Goal: Entertainment & Leisure: Browse casually

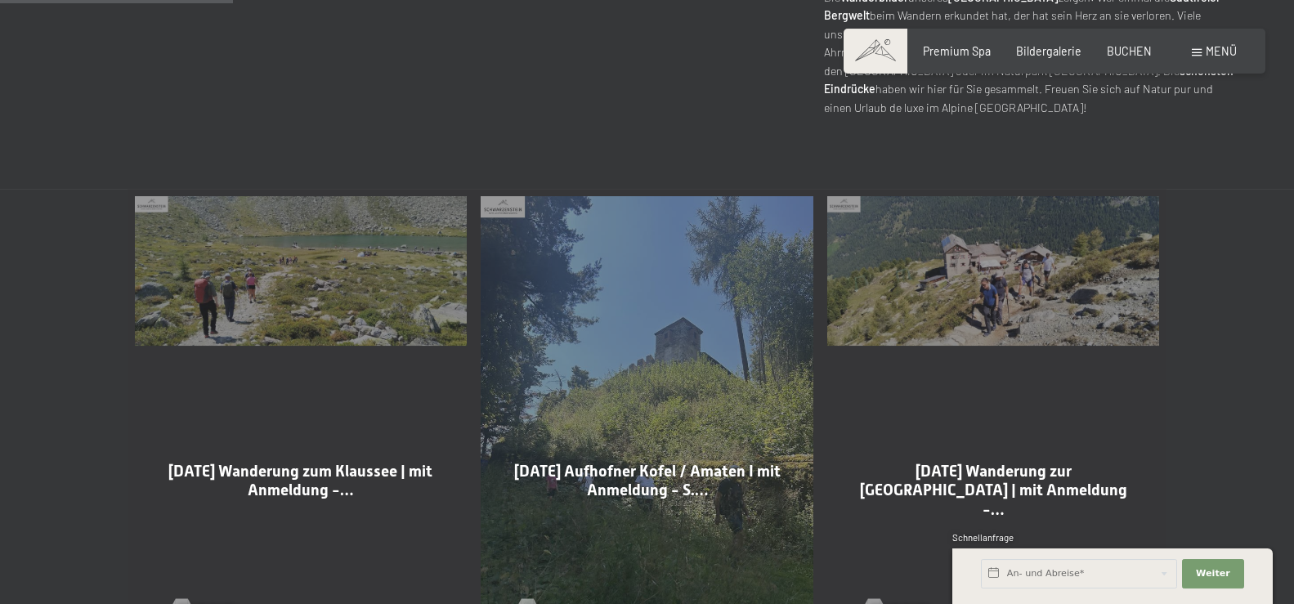
scroll to position [750, 0]
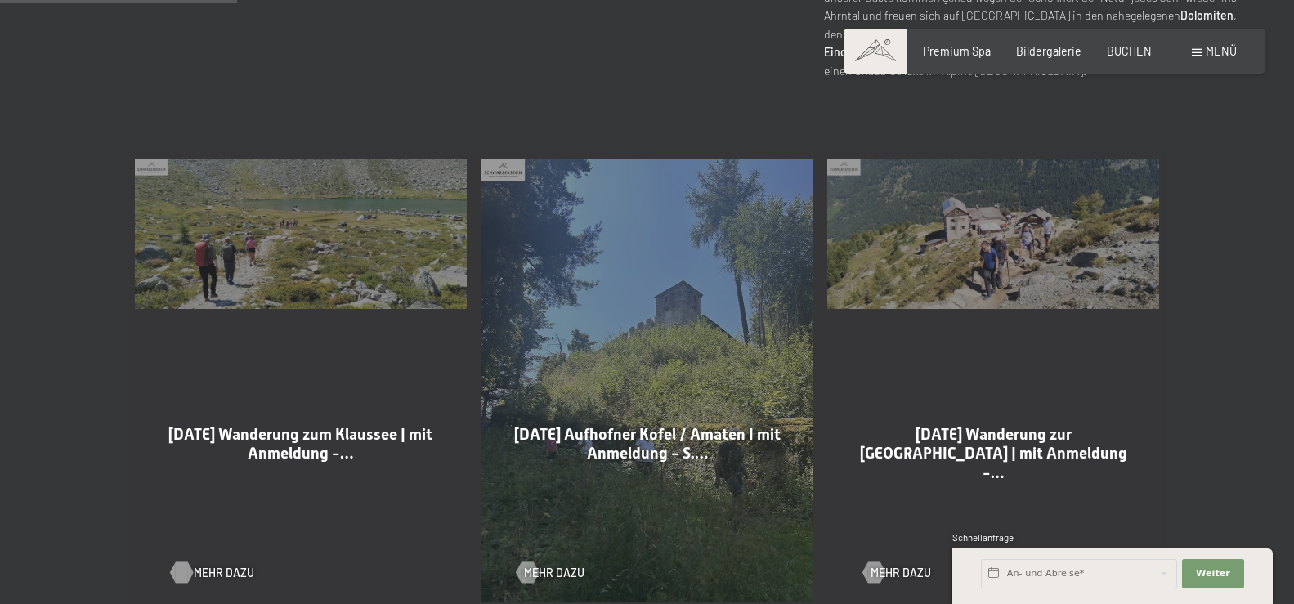
click at [200, 571] on span "Mehr dazu" at bounding box center [224, 573] width 60 height 16
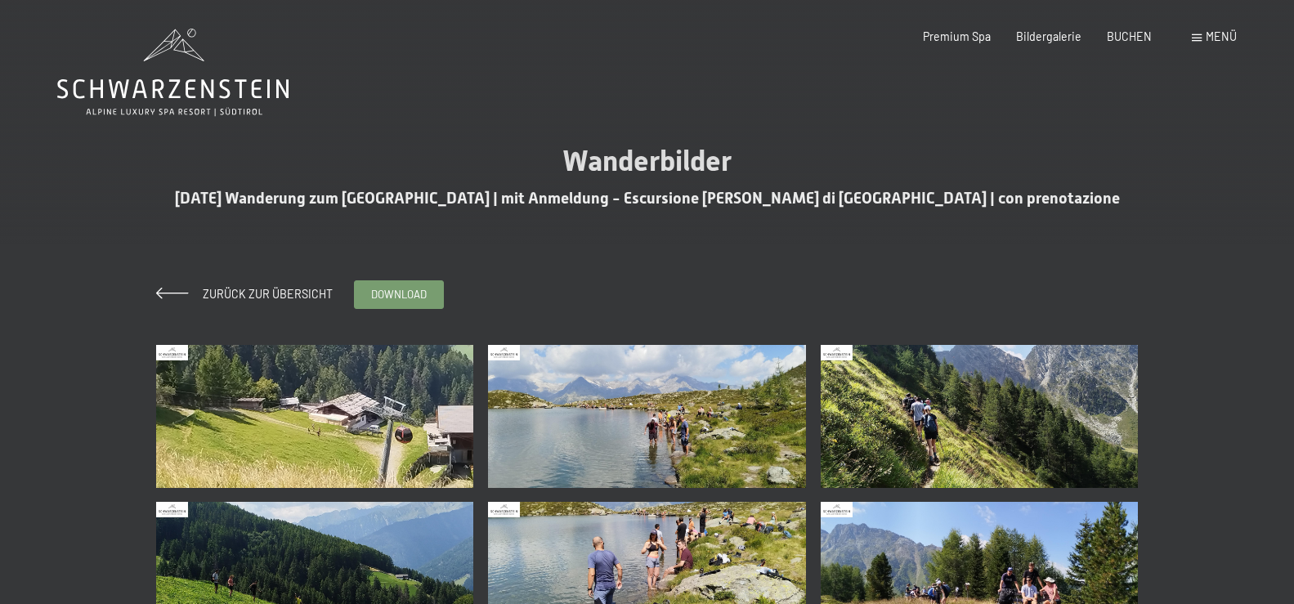
click at [333, 431] on img at bounding box center [315, 416] width 318 height 143
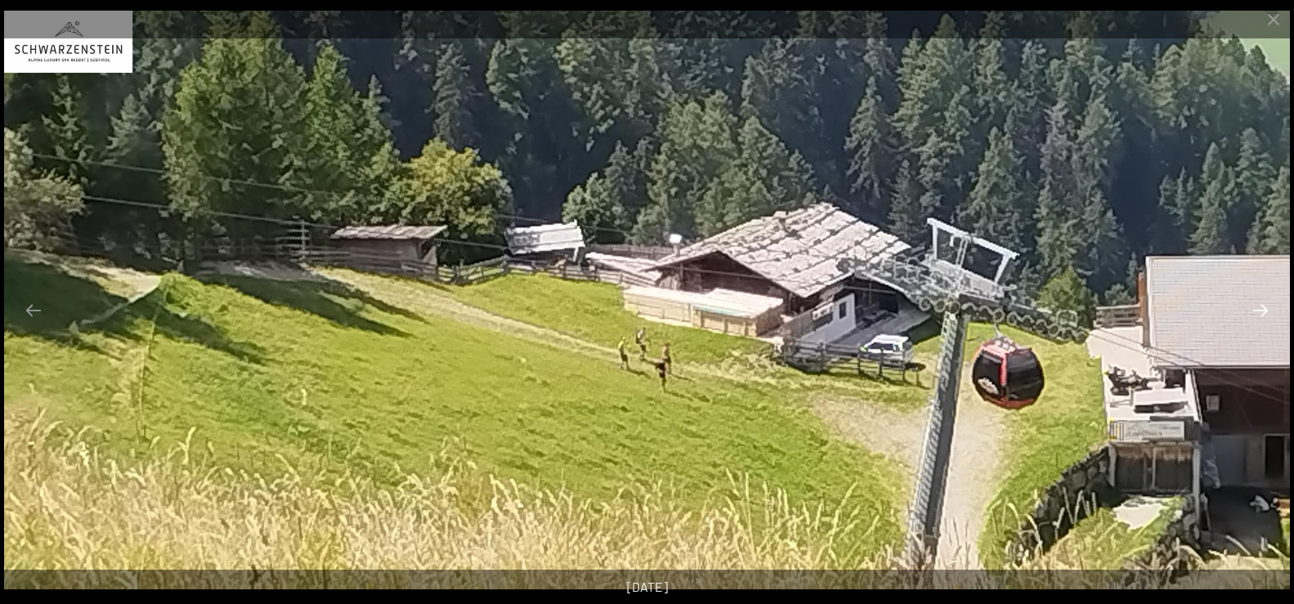
click at [1269, 308] on button "Next slide" at bounding box center [1260, 310] width 34 height 32
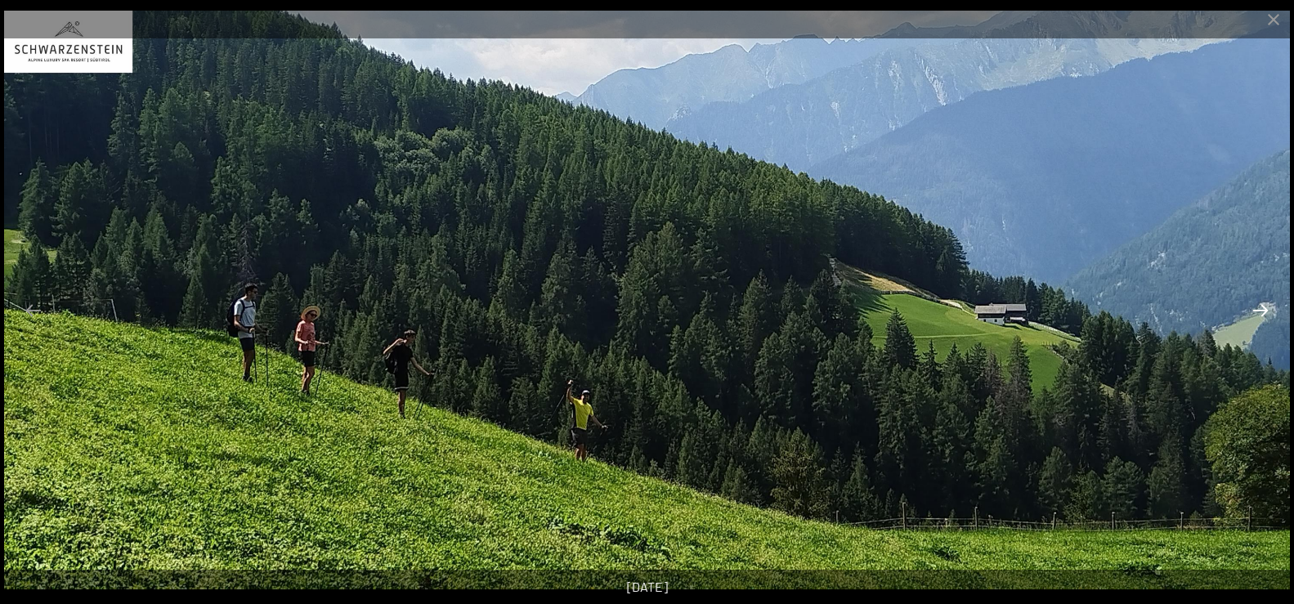
click at [1269, 308] on button "Next slide" at bounding box center [1260, 310] width 34 height 32
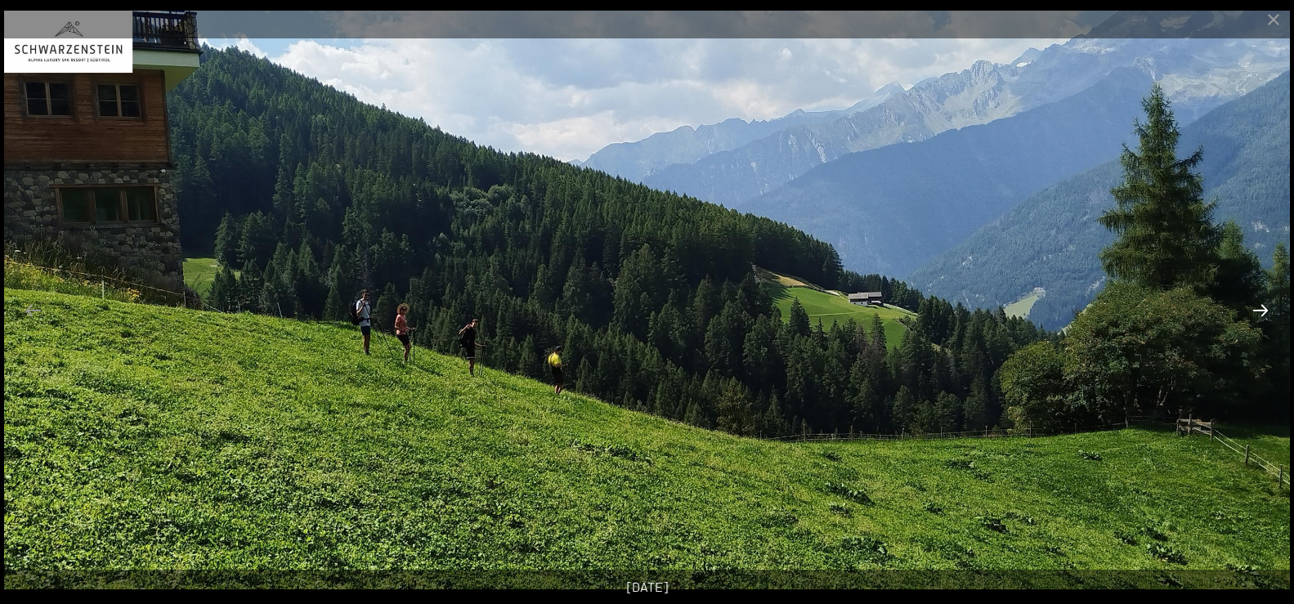
click at [1260, 305] on button "Next slide" at bounding box center [1260, 310] width 34 height 32
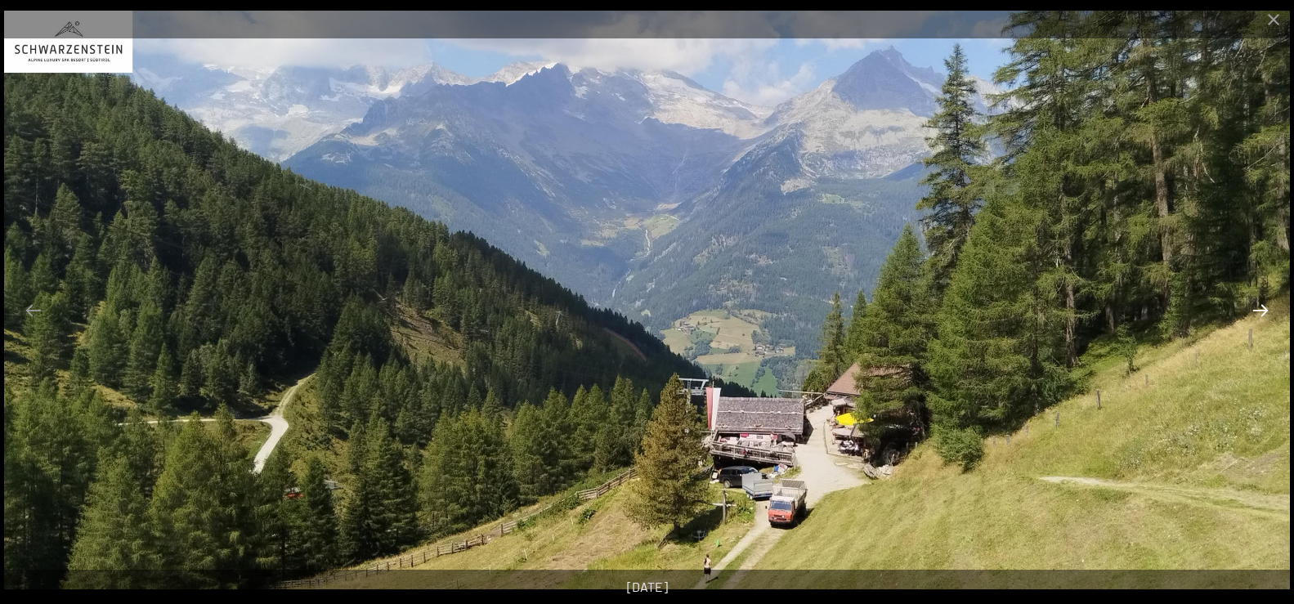
click at [1260, 305] on button "Next slide" at bounding box center [1260, 310] width 34 height 32
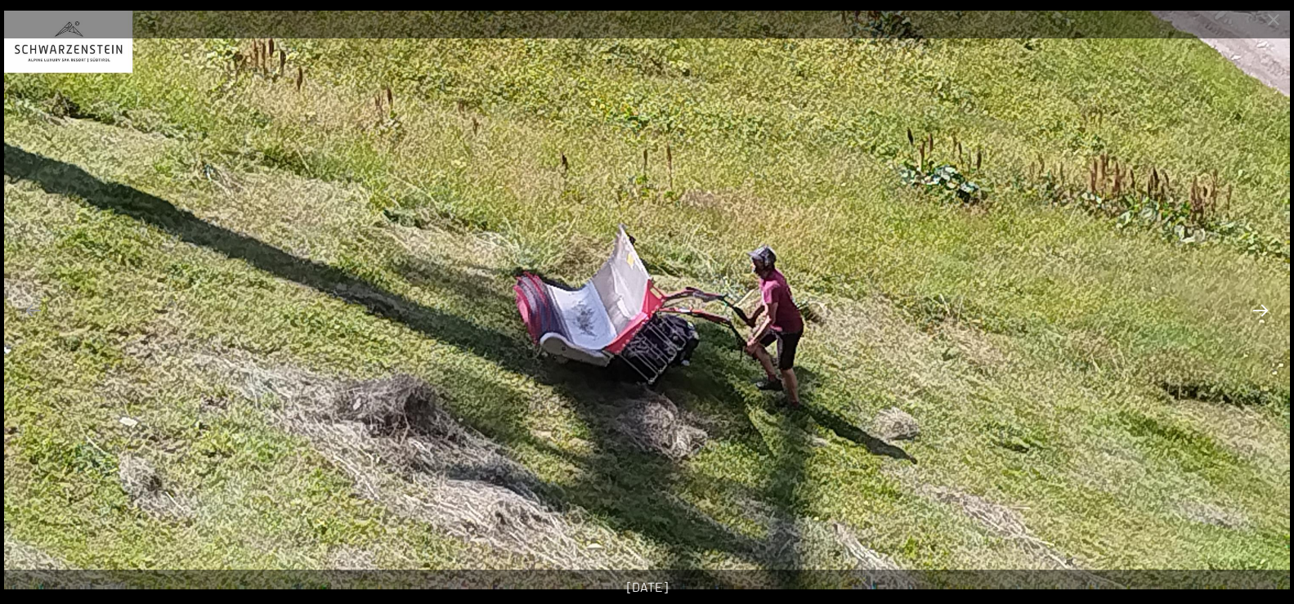
click at [1260, 305] on button "Next slide" at bounding box center [1260, 310] width 34 height 32
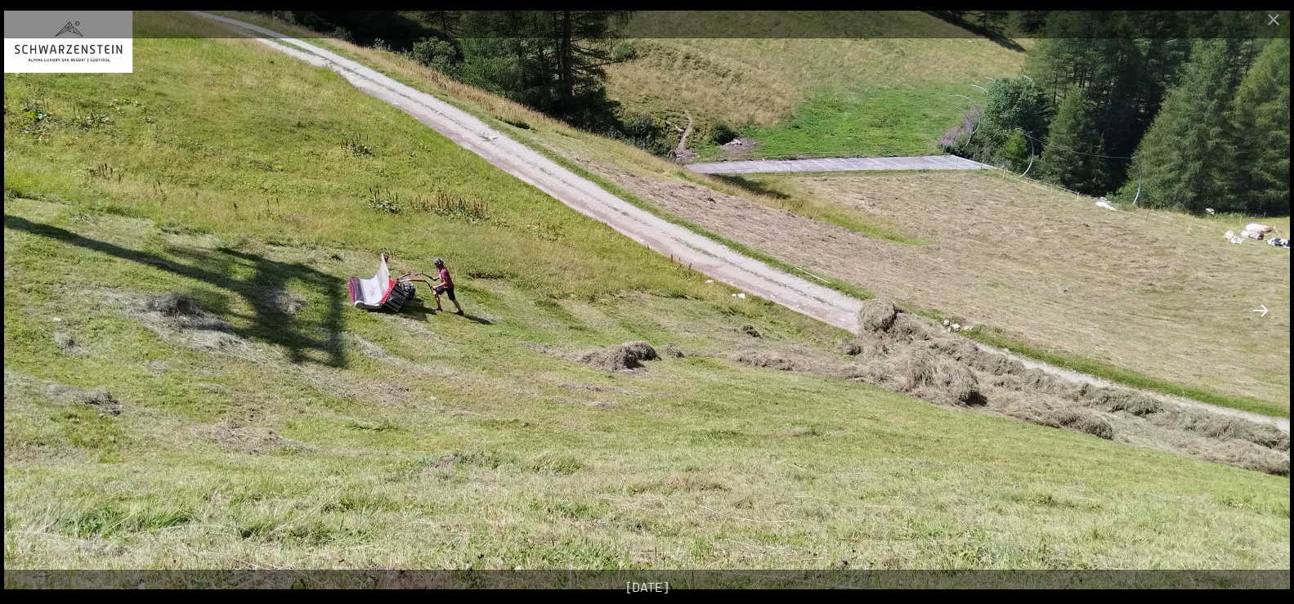
click at [1260, 305] on button "Next slide" at bounding box center [1260, 310] width 34 height 32
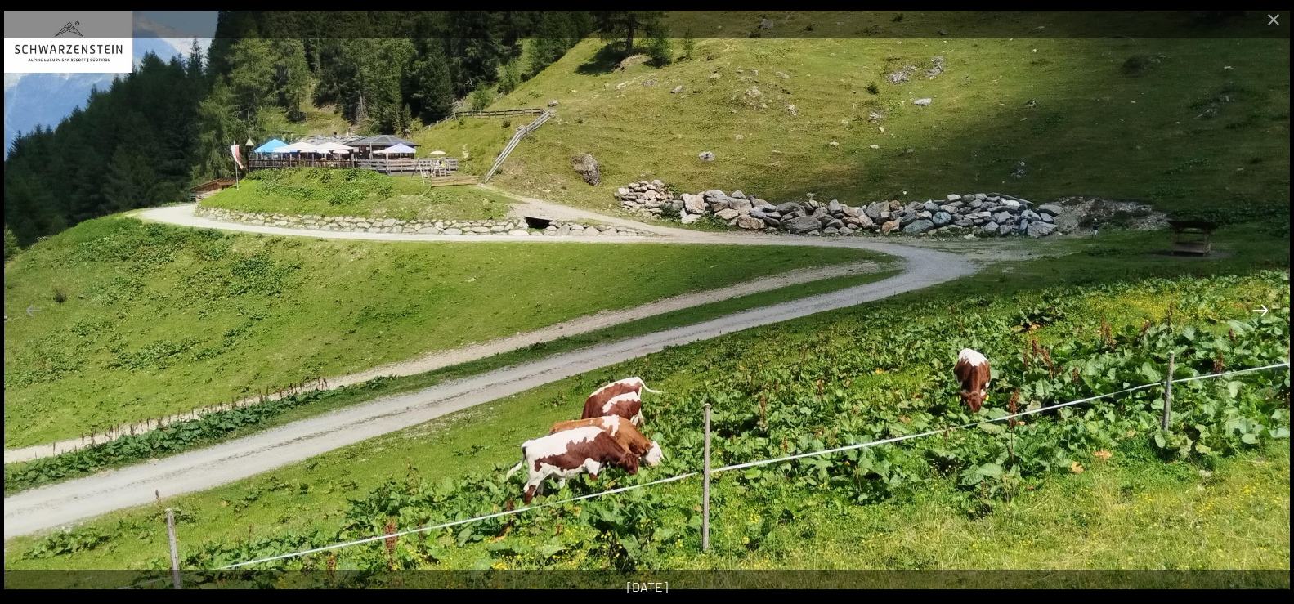
click at [1260, 305] on button "Next slide" at bounding box center [1260, 310] width 34 height 32
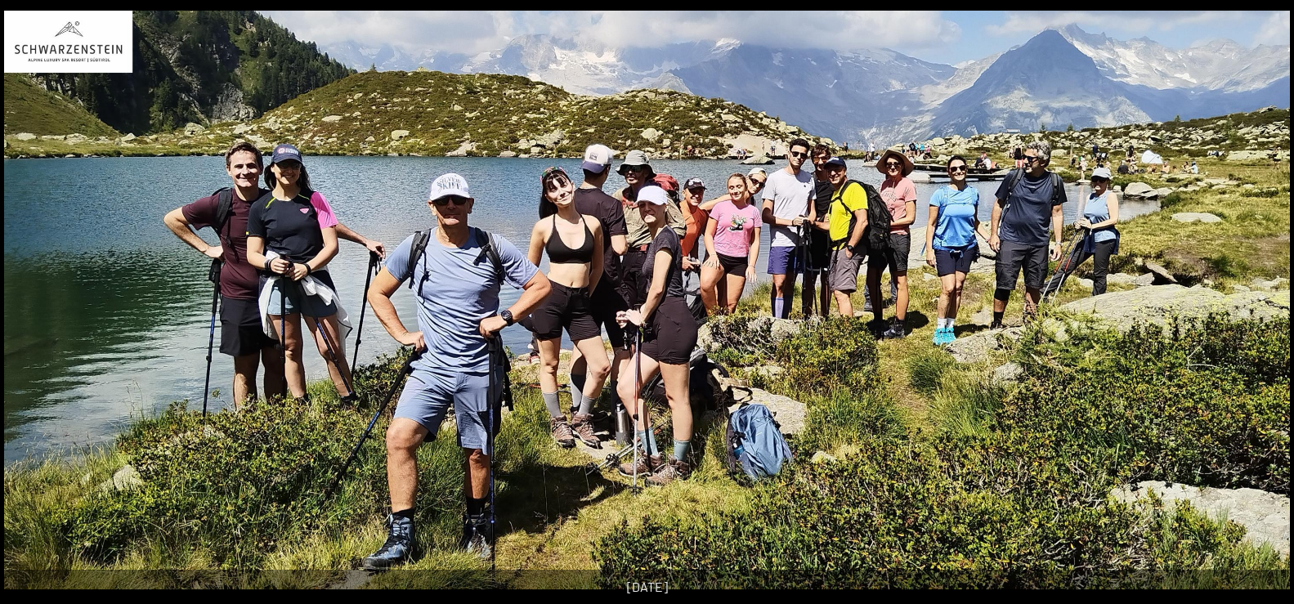
click at [1265, 304] on button "Next slide" at bounding box center [1268, 310] width 34 height 32
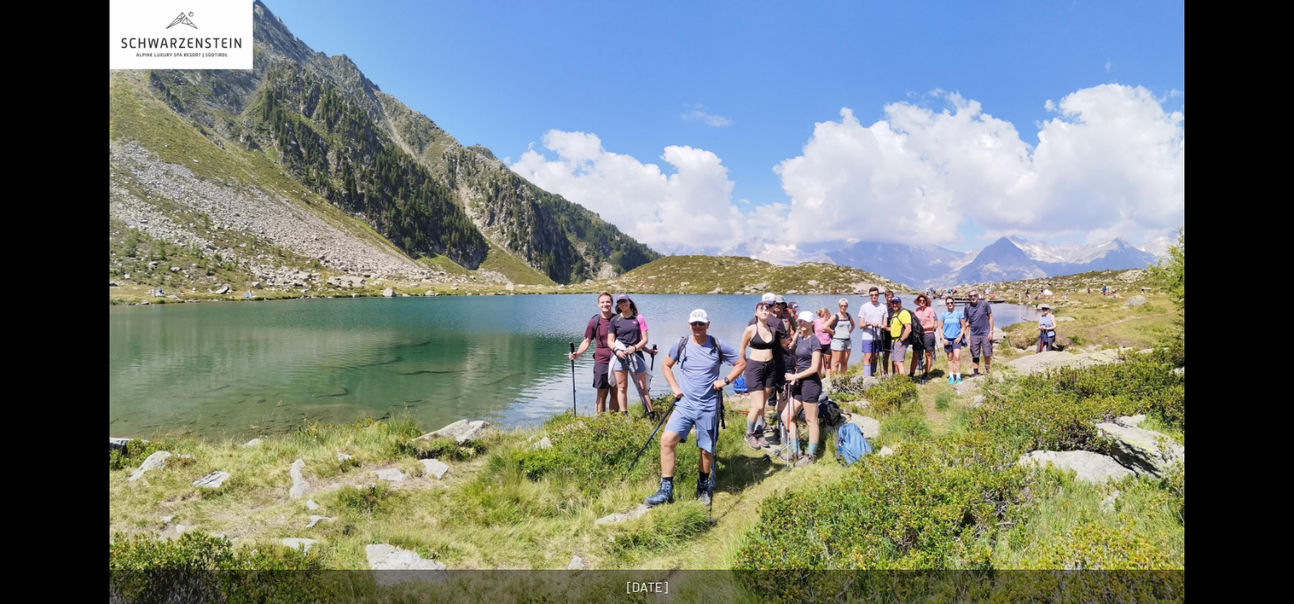
click at [1265, 304] on button "Next slide" at bounding box center [1268, 310] width 34 height 32
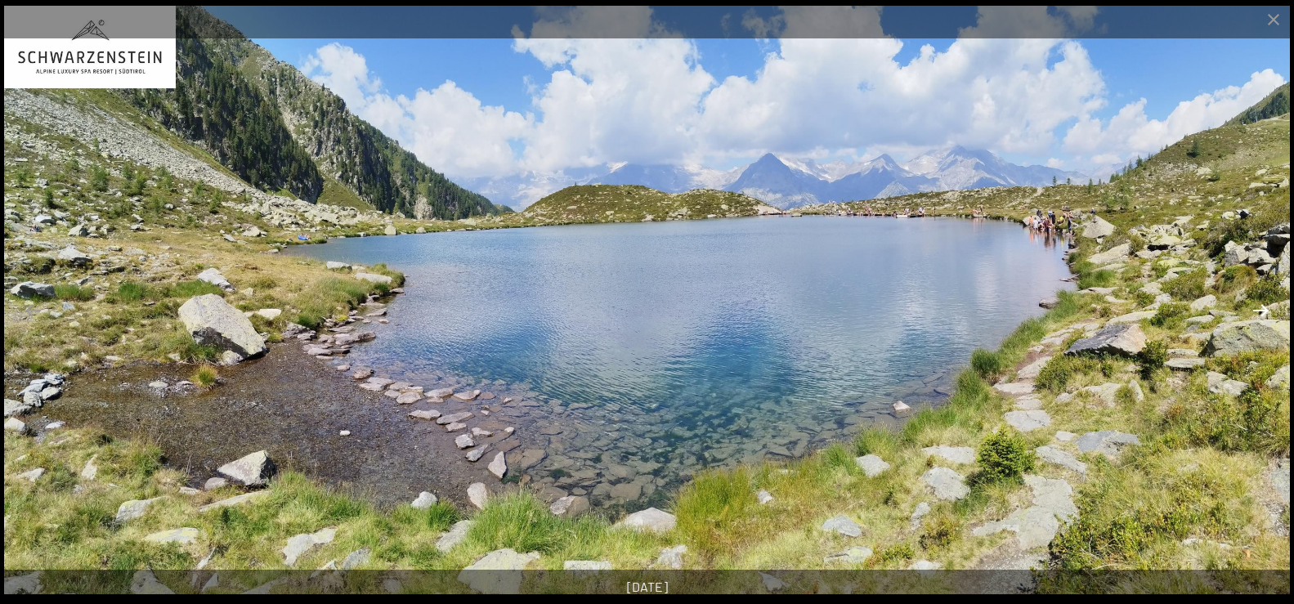
click at [1265, 304] on button "Next slide" at bounding box center [1260, 310] width 34 height 32
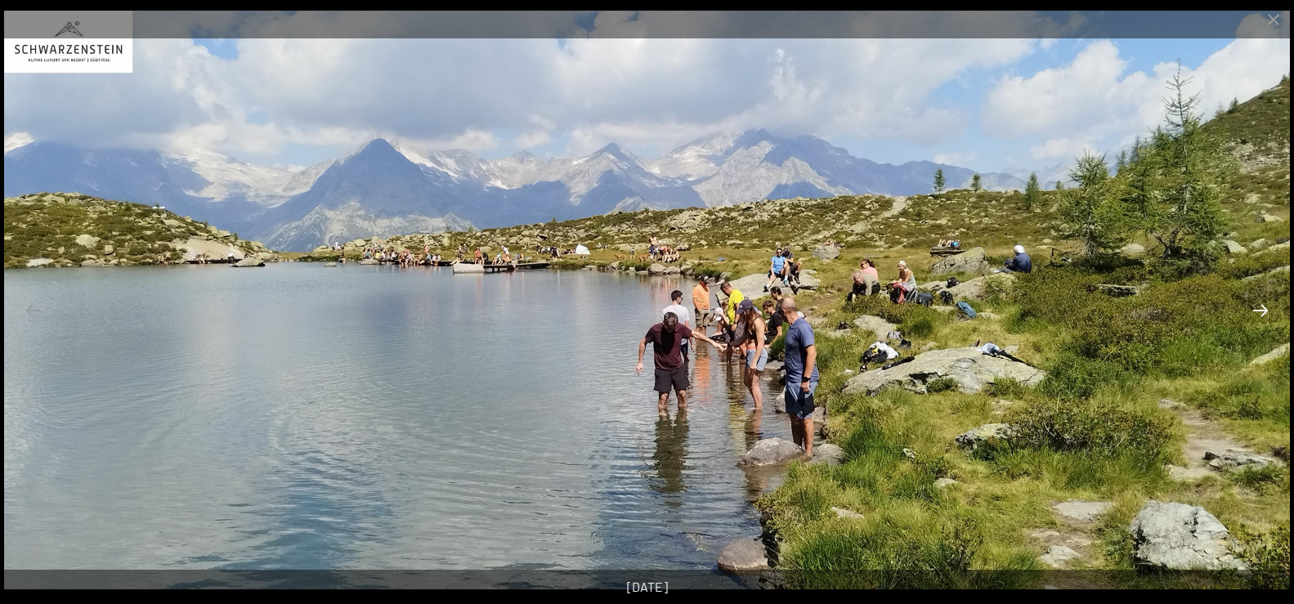
click at [1265, 304] on button "Next slide" at bounding box center [1260, 310] width 34 height 32
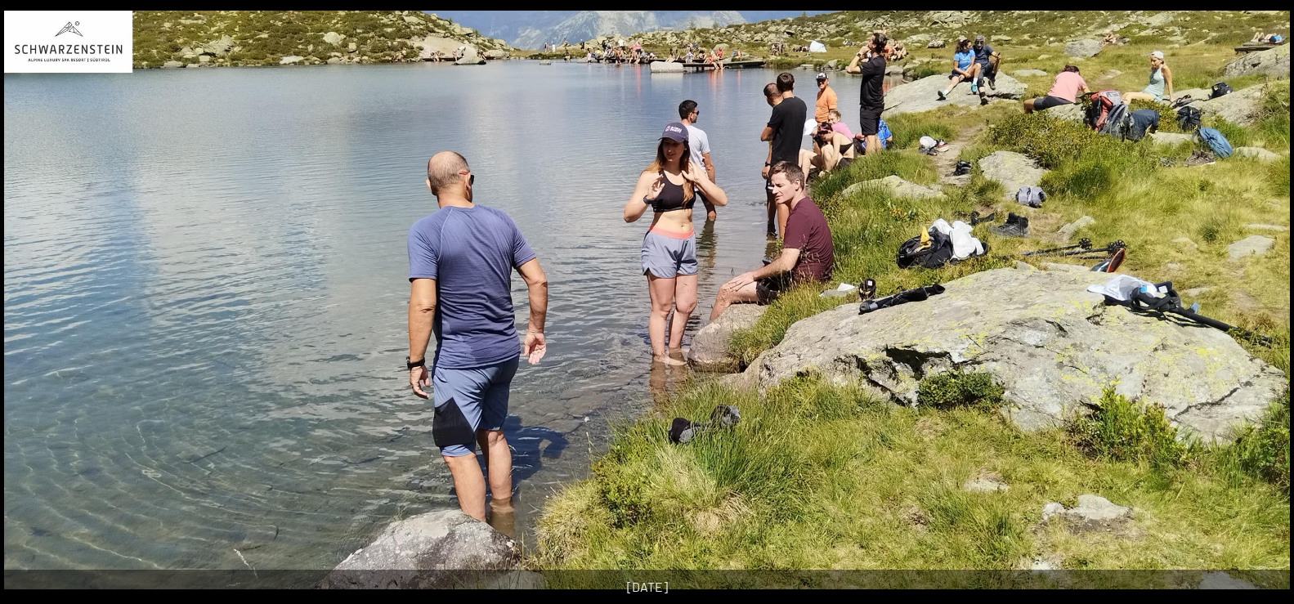
click at [1265, 304] on button "Next slide" at bounding box center [1268, 310] width 34 height 32
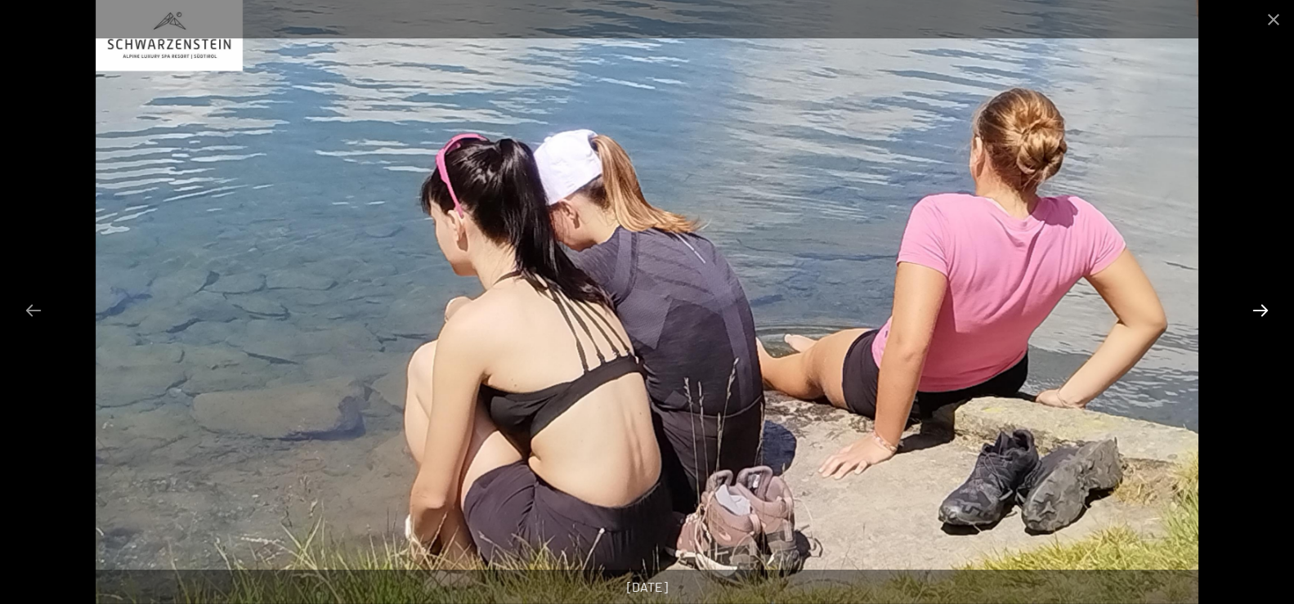
click at [1265, 304] on button "Next slide" at bounding box center [1260, 310] width 34 height 32
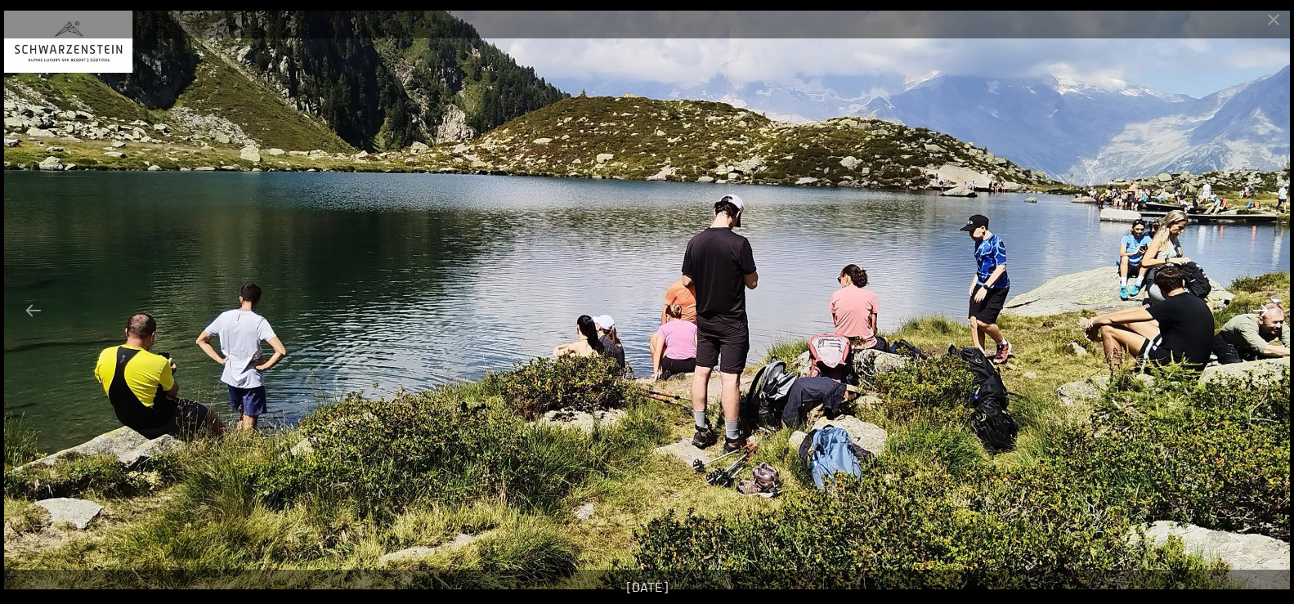
click at [1265, 304] on button "Next slide" at bounding box center [1260, 310] width 34 height 32
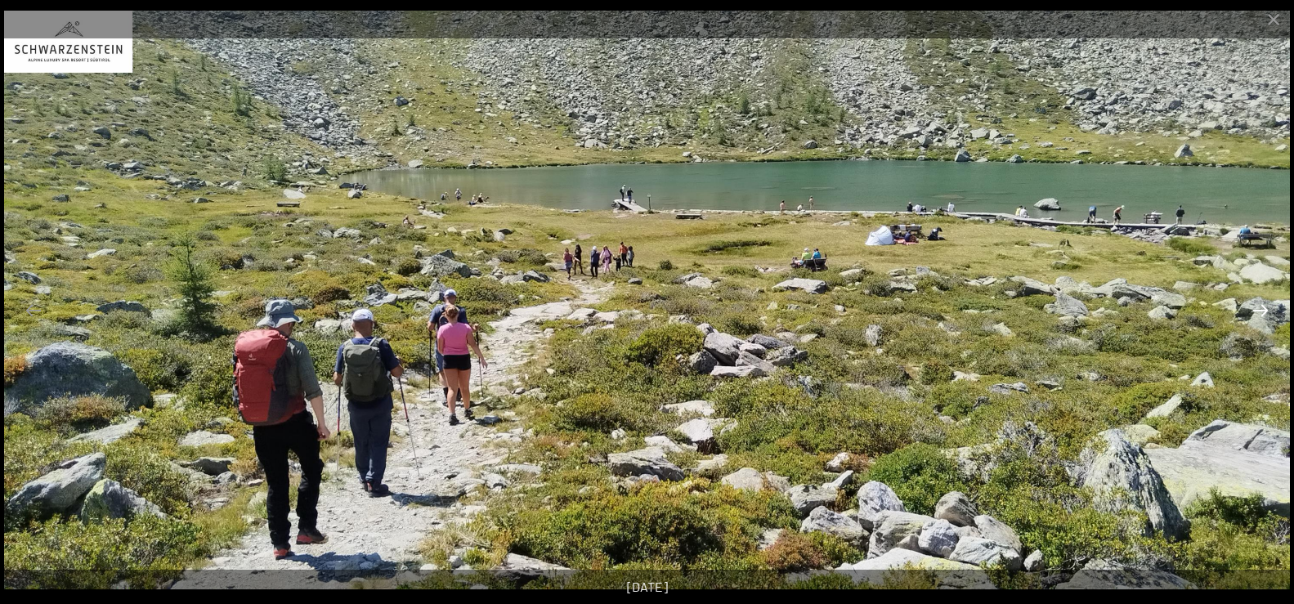
click at [1265, 304] on button "Next slide" at bounding box center [1260, 310] width 34 height 32
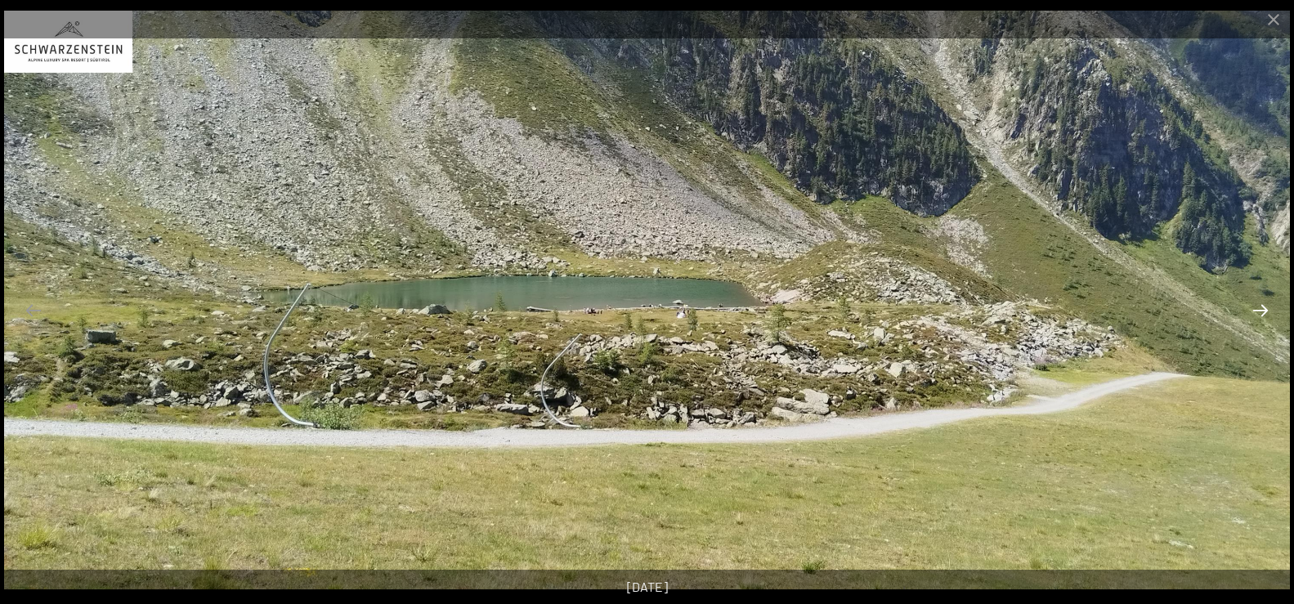
click at [1265, 304] on button "Next slide" at bounding box center [1260, 310] width 34 height 32
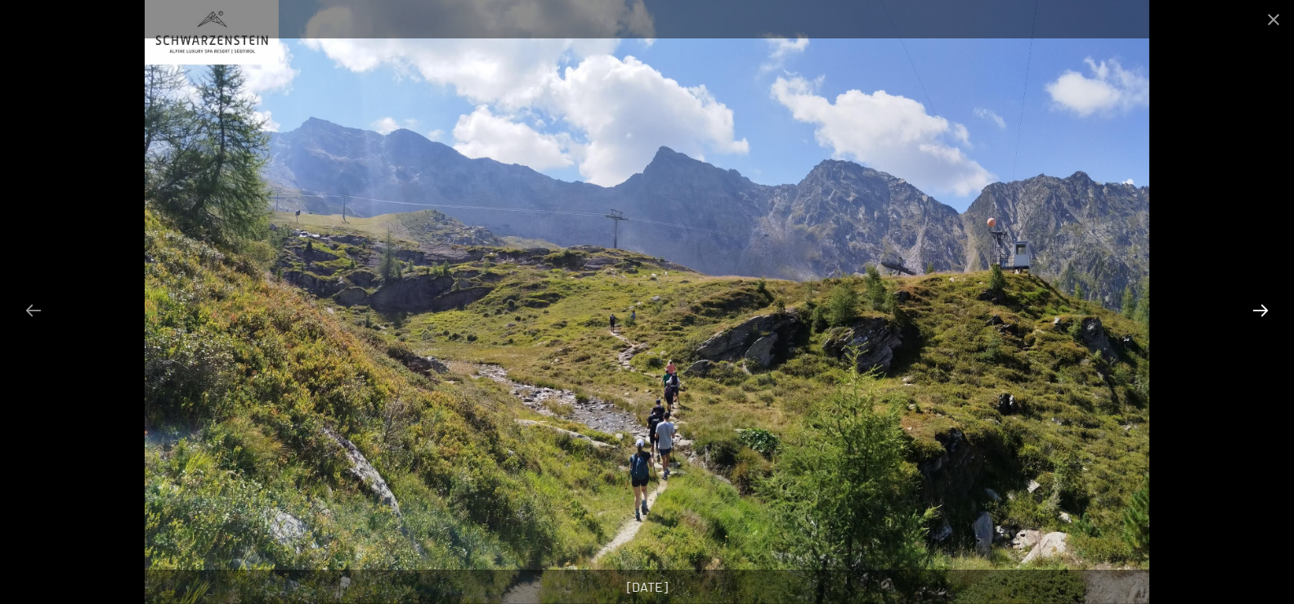
click at [1265, 304] on button "Next slide" at bounding box center [1260, 310] width 34 height 32
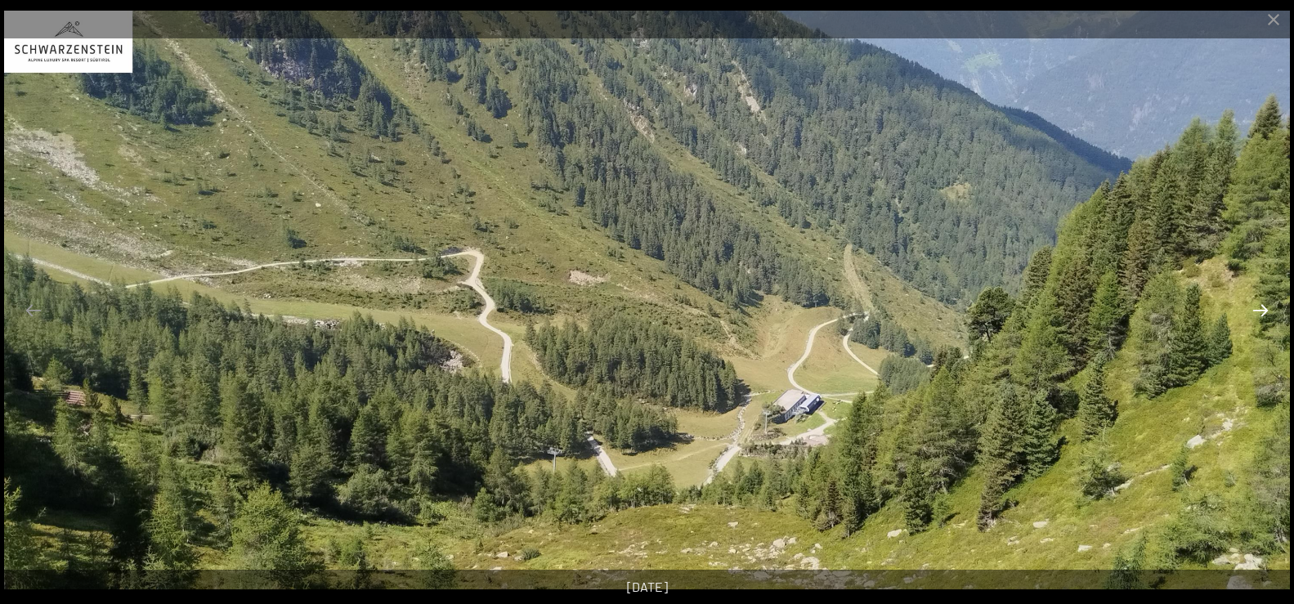
click at [1265, 304] on button "Next slide" at bounding box center [1260, 310] width 34 height 32
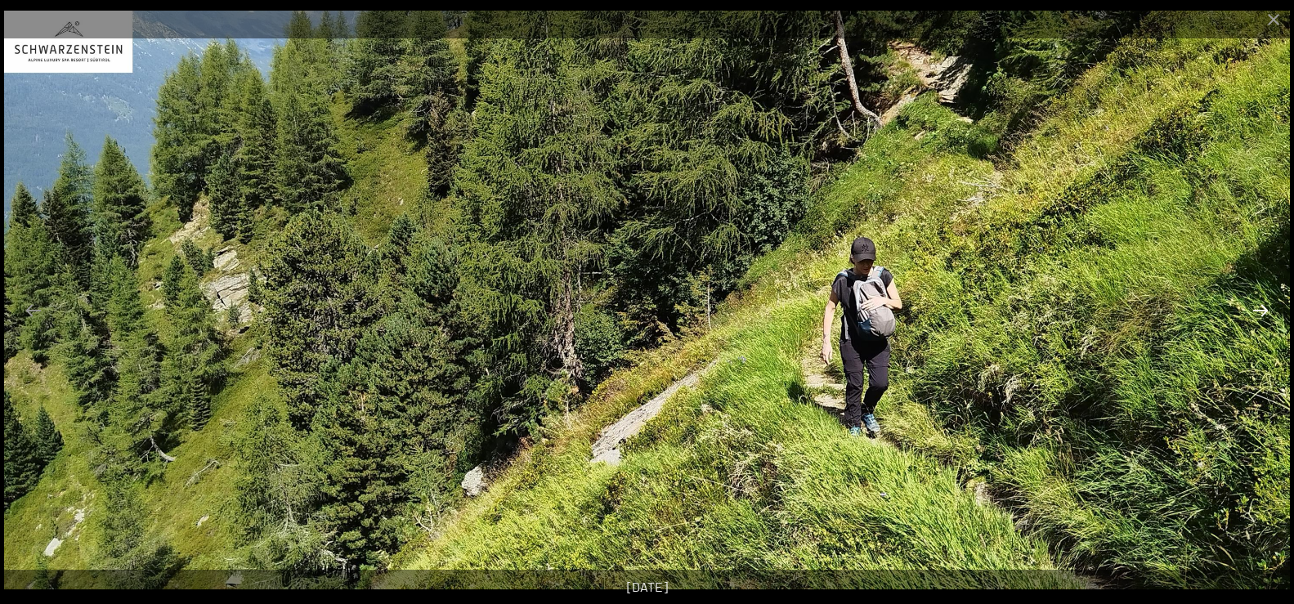
click at [1265, 304] on button "Next slide" at bounding box center [1260, 310] width 34 height 32
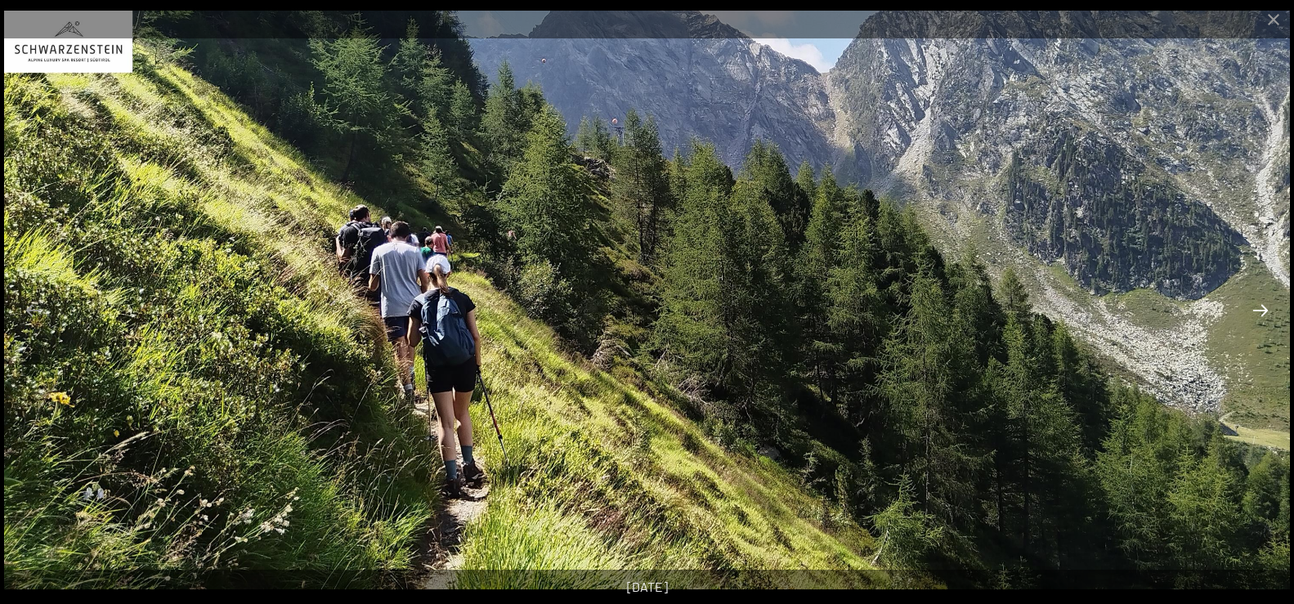
click at [1265, 304] on button "Next slide" at bounding box center [1260, 310] width 34 height 32
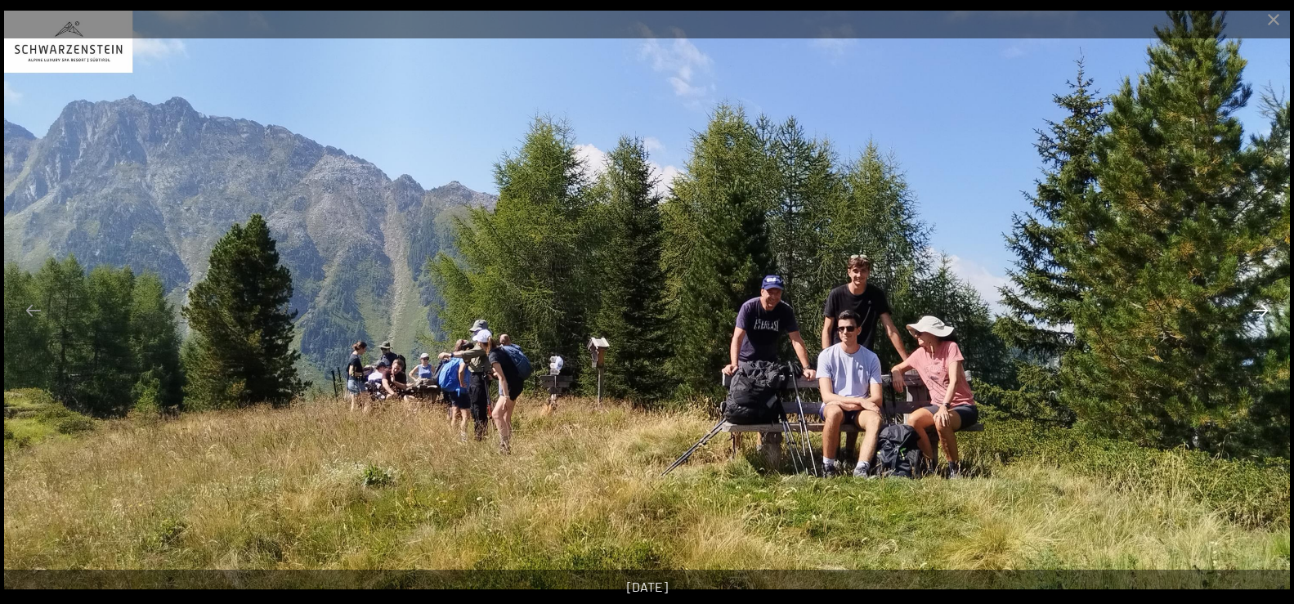
click at [1265, 304] on button "Next slide" at bounding box center [1260, 310] width 34 height 32
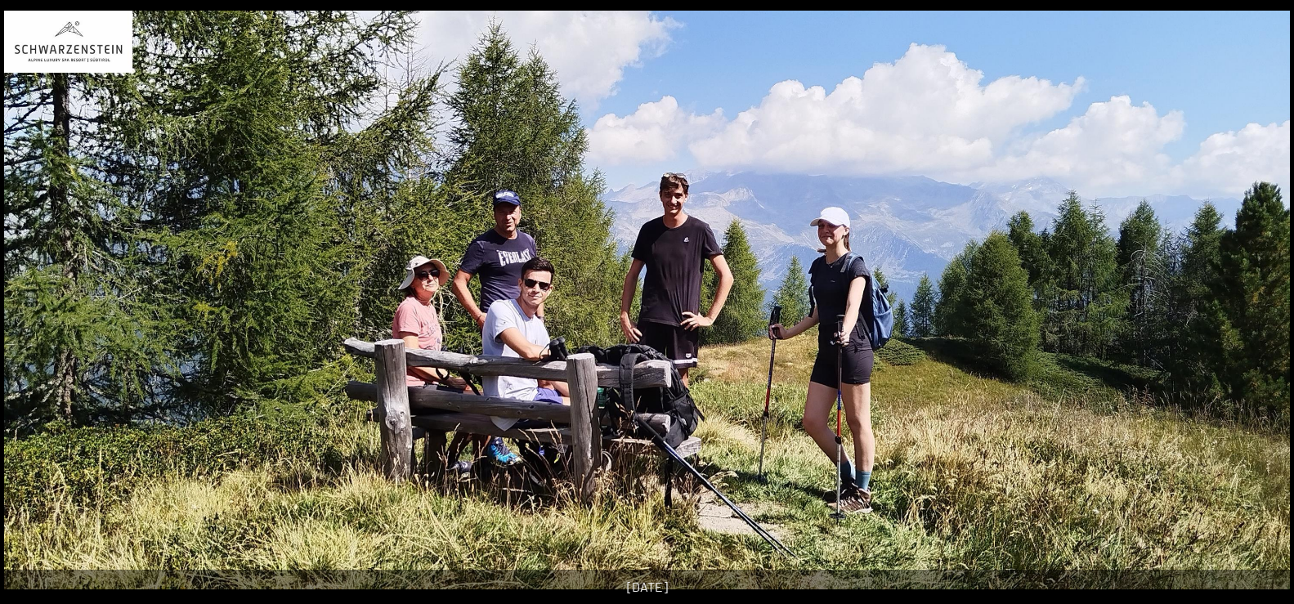
click at [1265, 304] on button "Next slide" at bounding box center [1268, 310] width 34 height 32
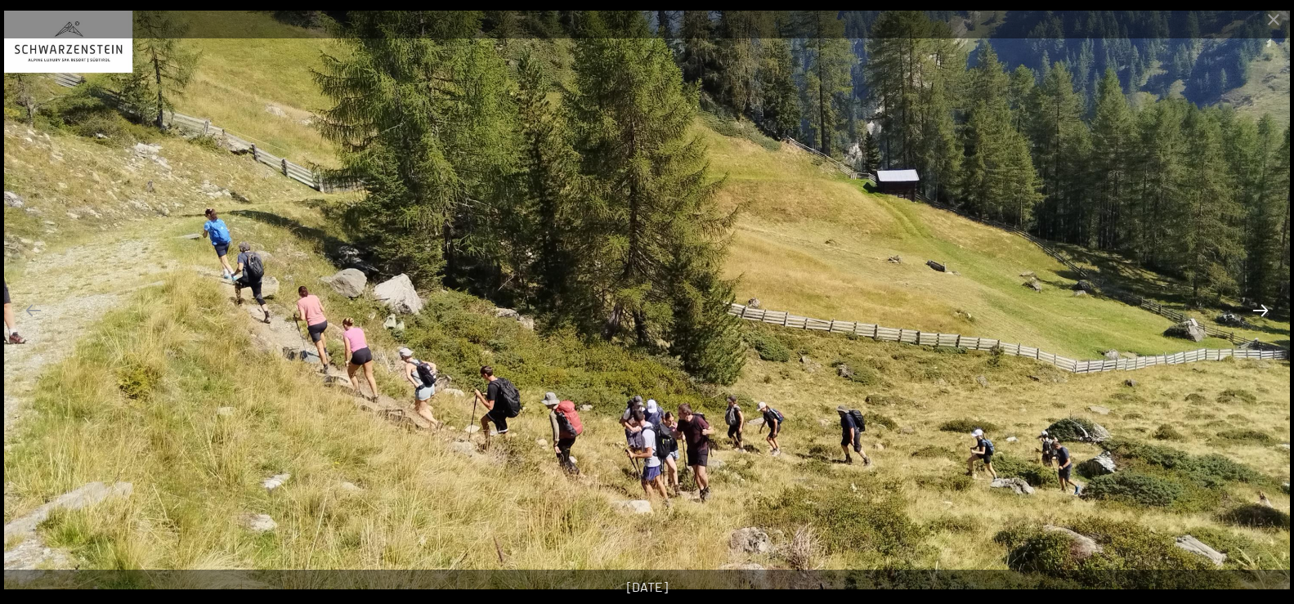
click at [1265, 304] on button "Next slide" at bounding box center [1260, 310] width 34 height 32
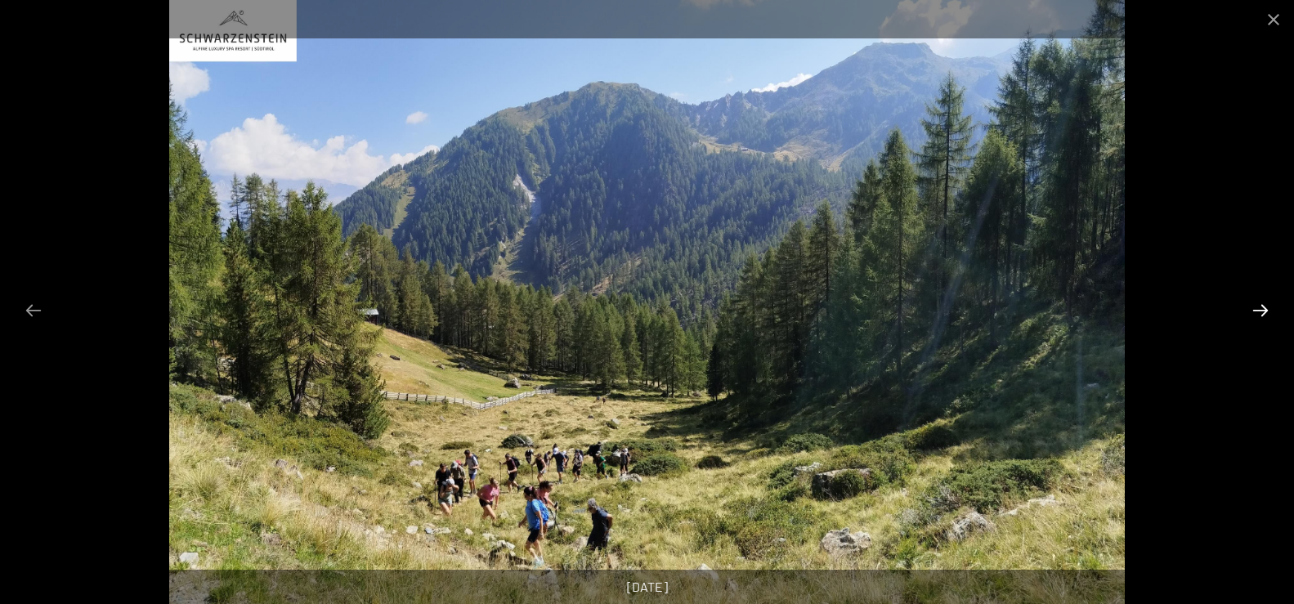
click at [1265, 304] on button "Next slide" at bounding box center [1260, 310] width 34 height 32
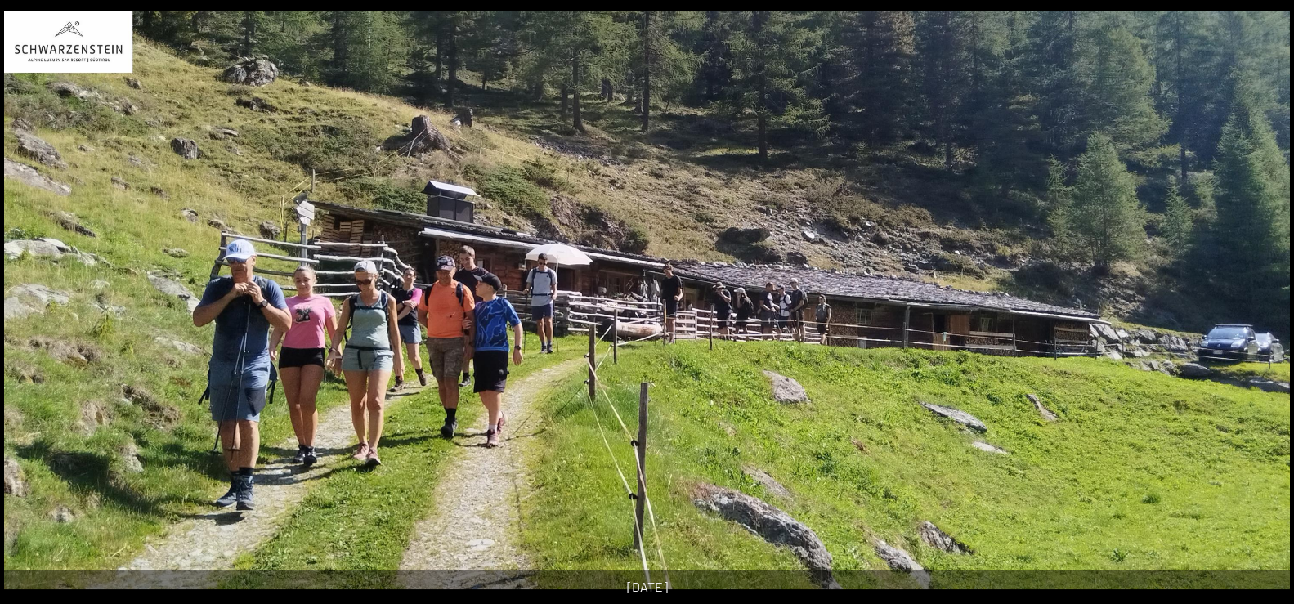
click at [1265, 304] on button "Next slide" at bounding box center [1268, 310] width 34 height 32
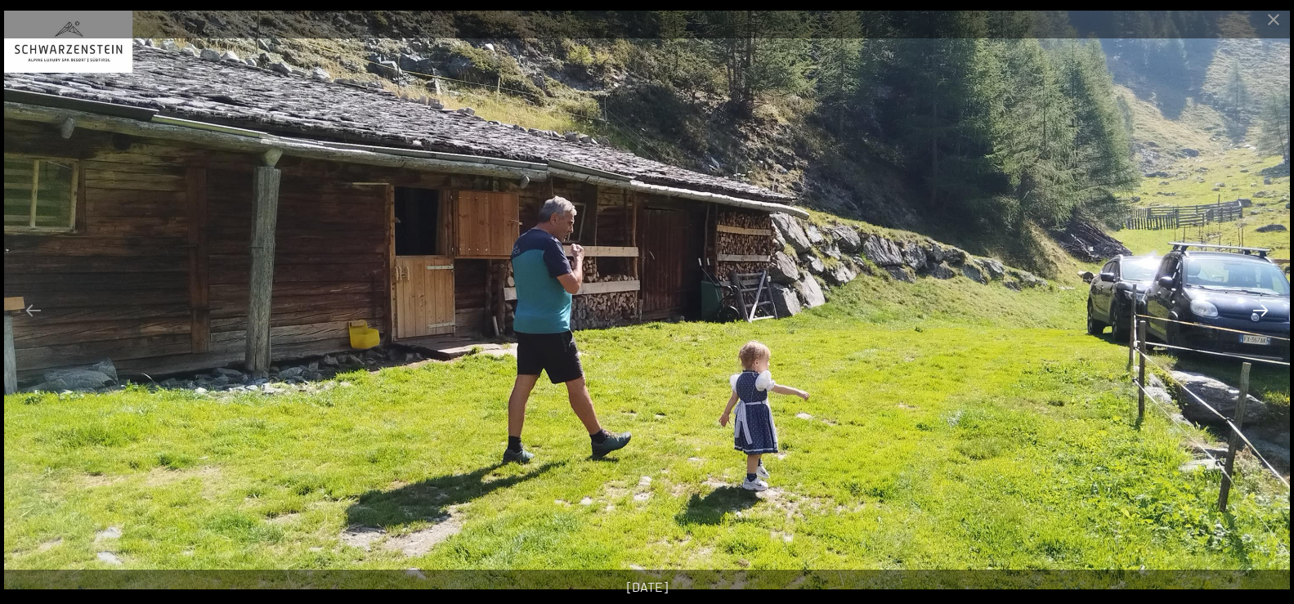
click at [1264, 304] on button "Next slide" at bounding box center [1260, 310] width 34 height 32
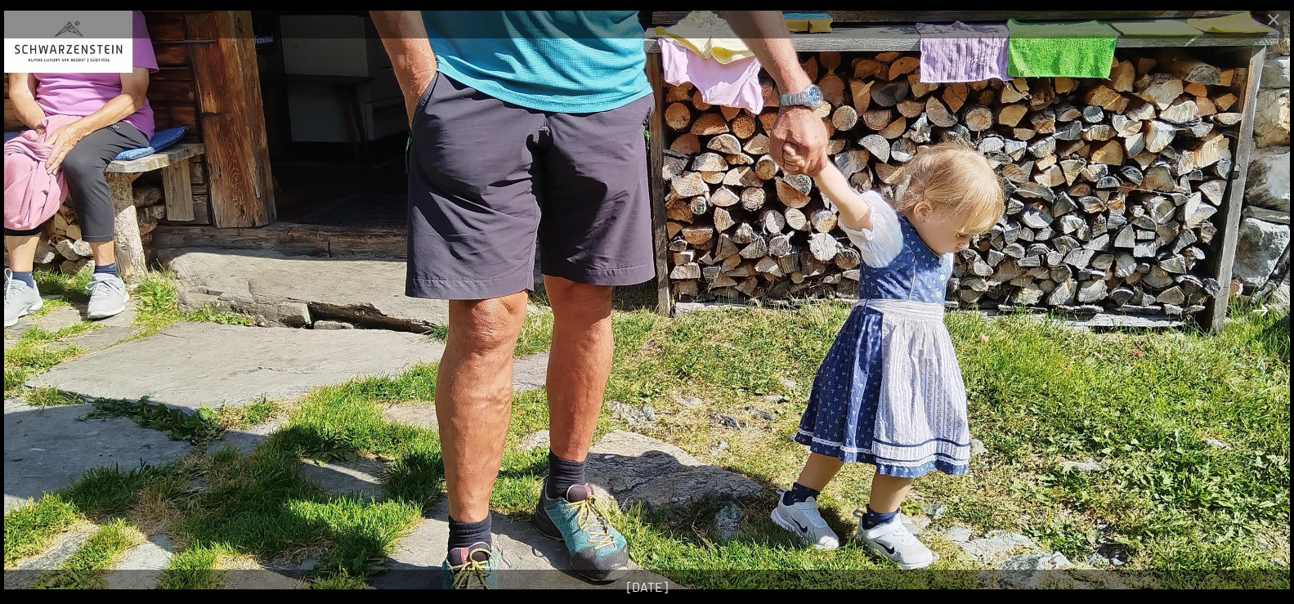
click at [1264, 304] on button "Next slide" at bounding box center [1260, 310] width 34 height 32
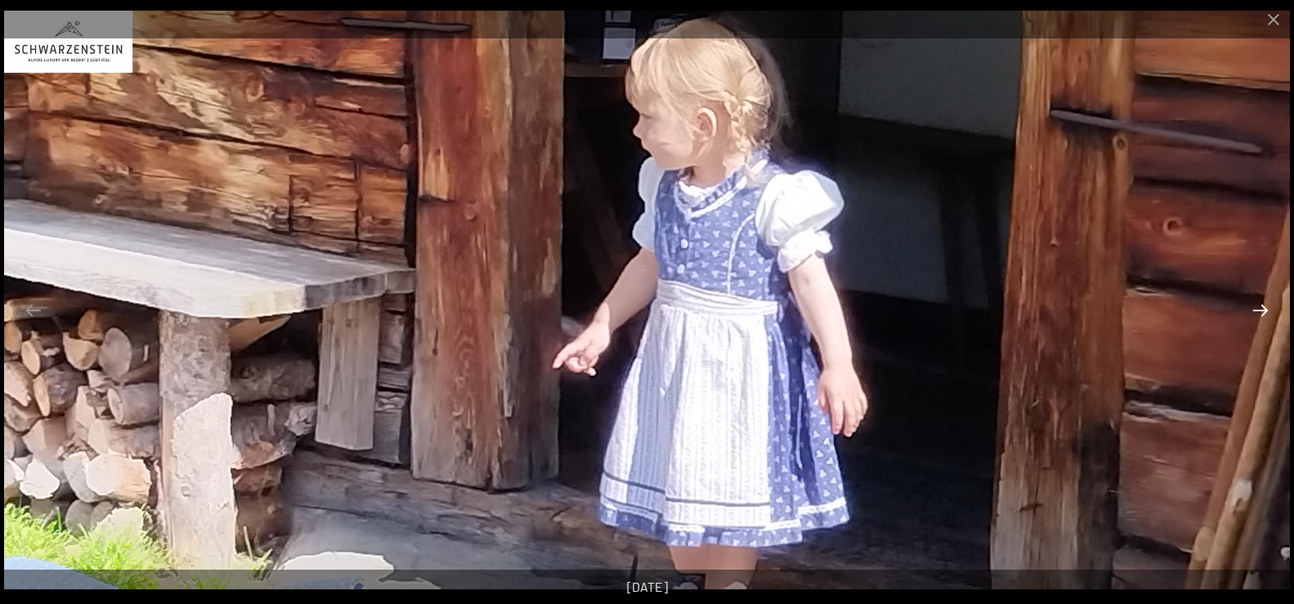
click at [1264, 304] on button "Next slide" at bounding box center [1260, 310] width 34 height 32
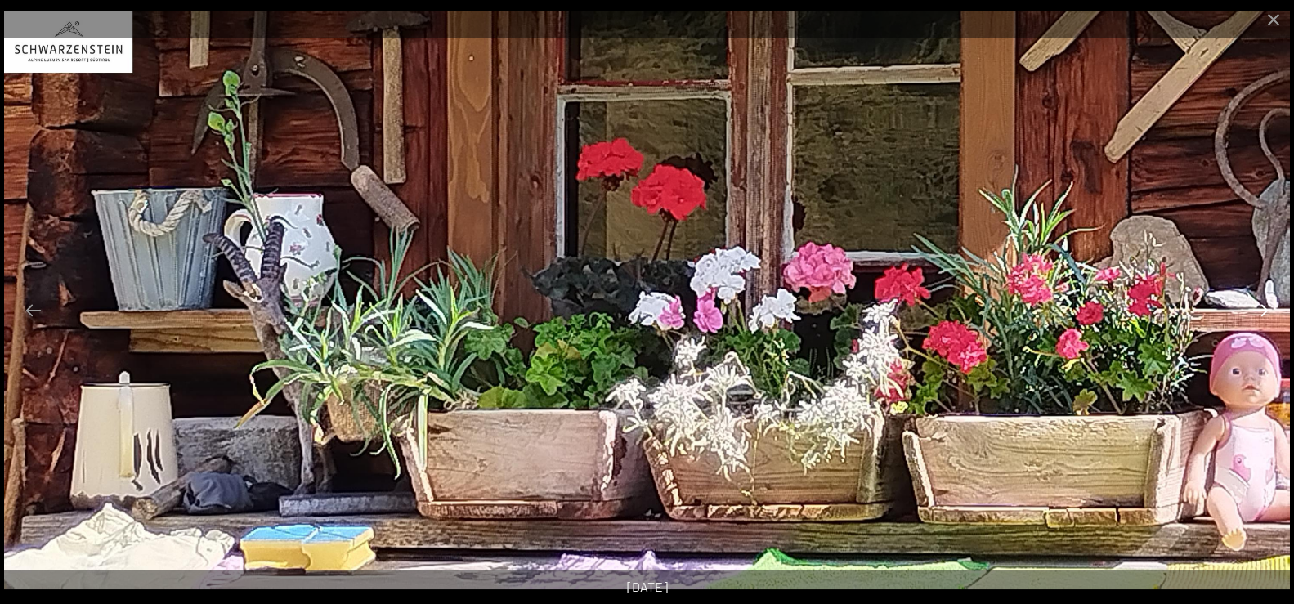
click at [1264, 304] on button "Next slide" at bounding box center [1260, 310] width 34 height 32
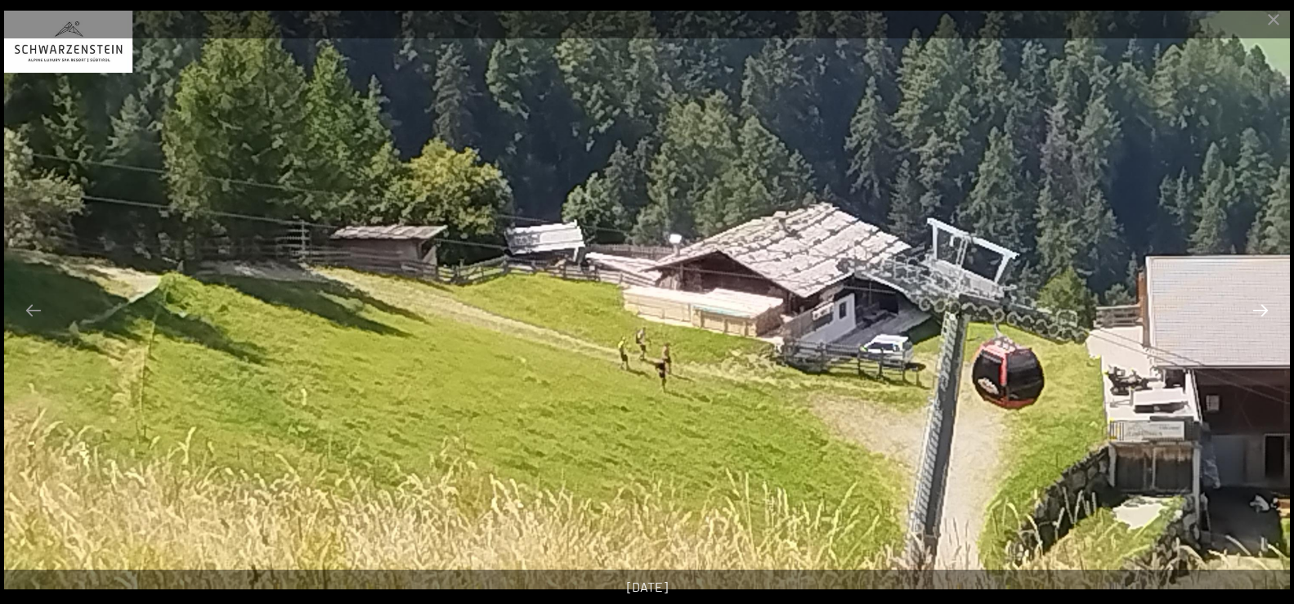
click at [1264, 304] on button "Next slide" at bounding box center [1260, 310] width 34 height 32
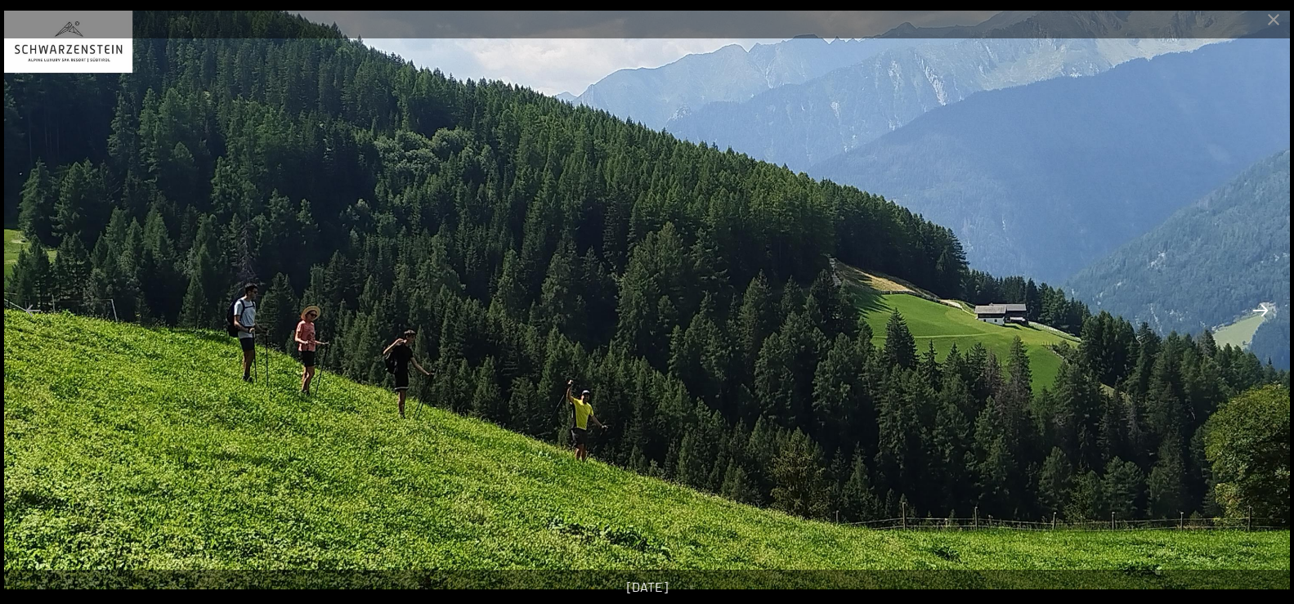
click at [1264, 304] on button "Next slide" at bounding box center [1260, 310] width 34 height 32
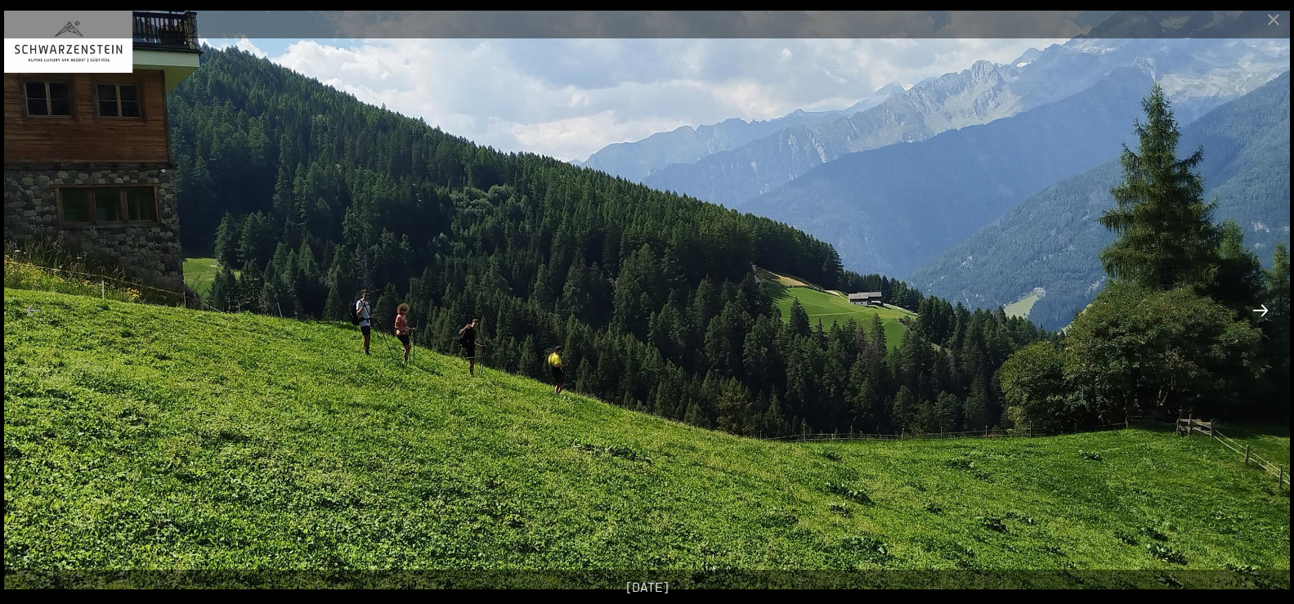
click at [1264, 304] on button "Next slide" at bounding box center [1260, 310] width 34 height 32
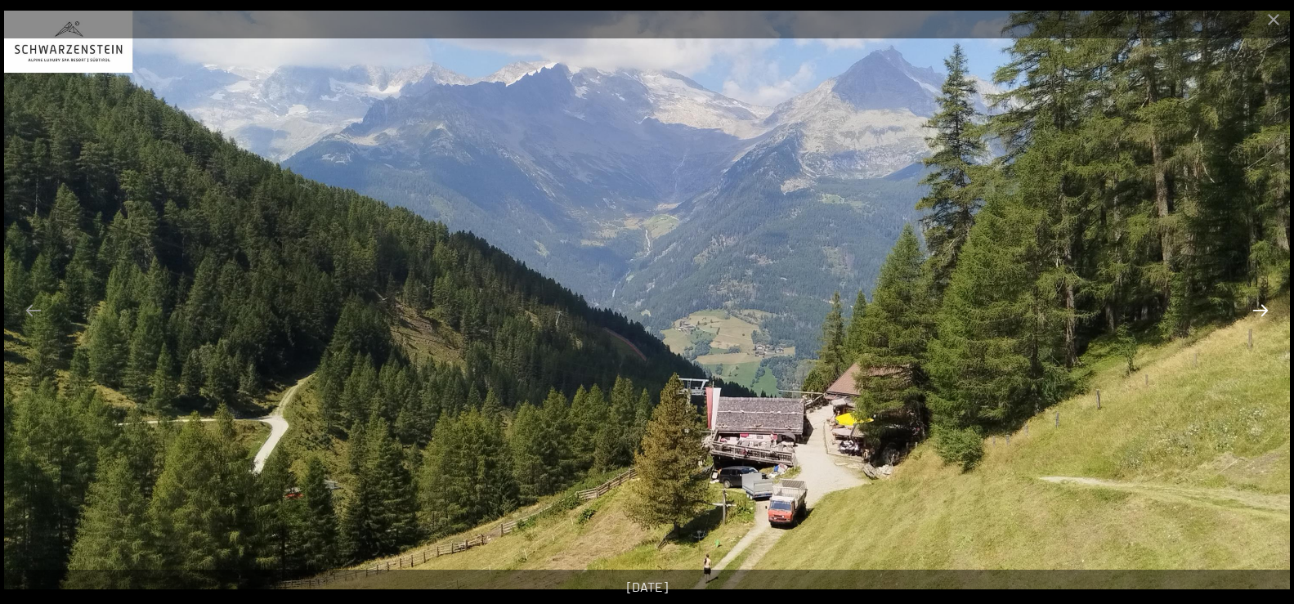
click at [1264, 304] on button "Next slide" at bounding box center [1260, 310] width 34 height 32
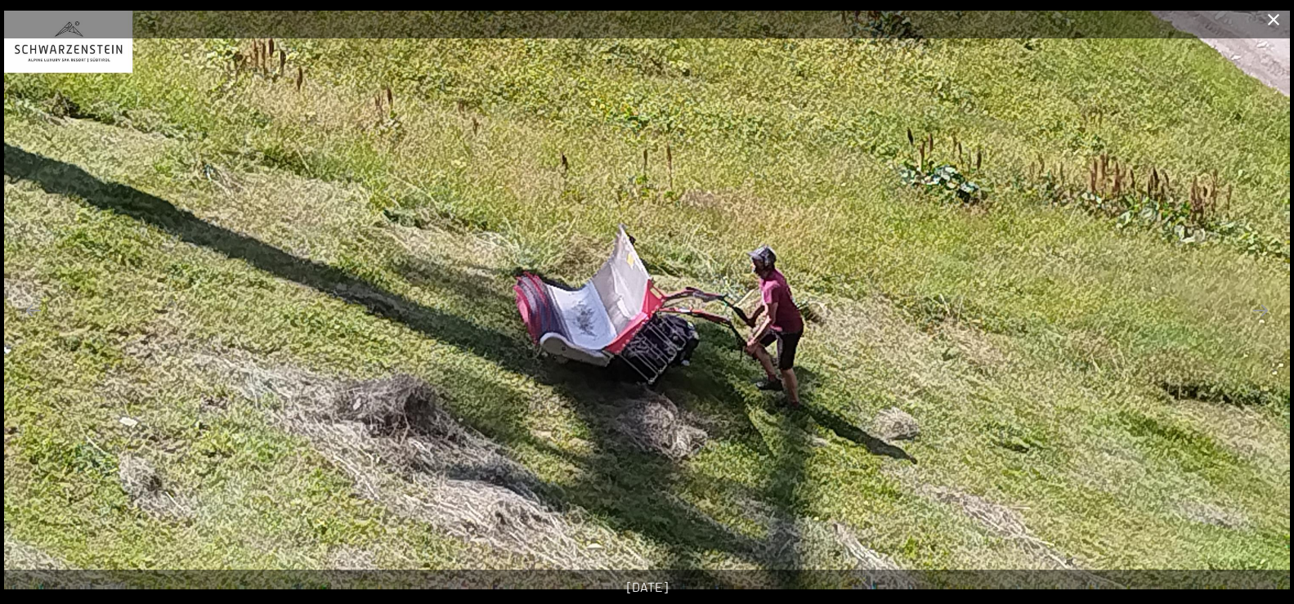
click at [1269, 20] on button "Close gallery" at bounding box center [1273, 19] width 41 height 38
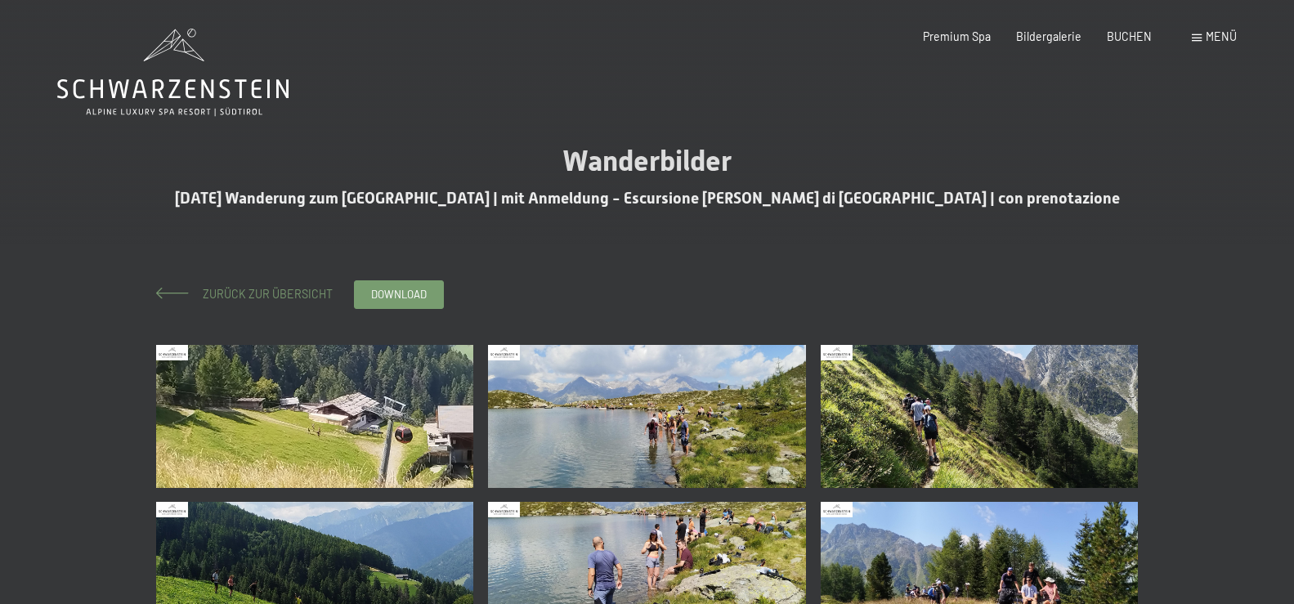
click at [278, 293] on span "Zurück zur Übersicht" at bounding box center [261, 294] width 141 height 14
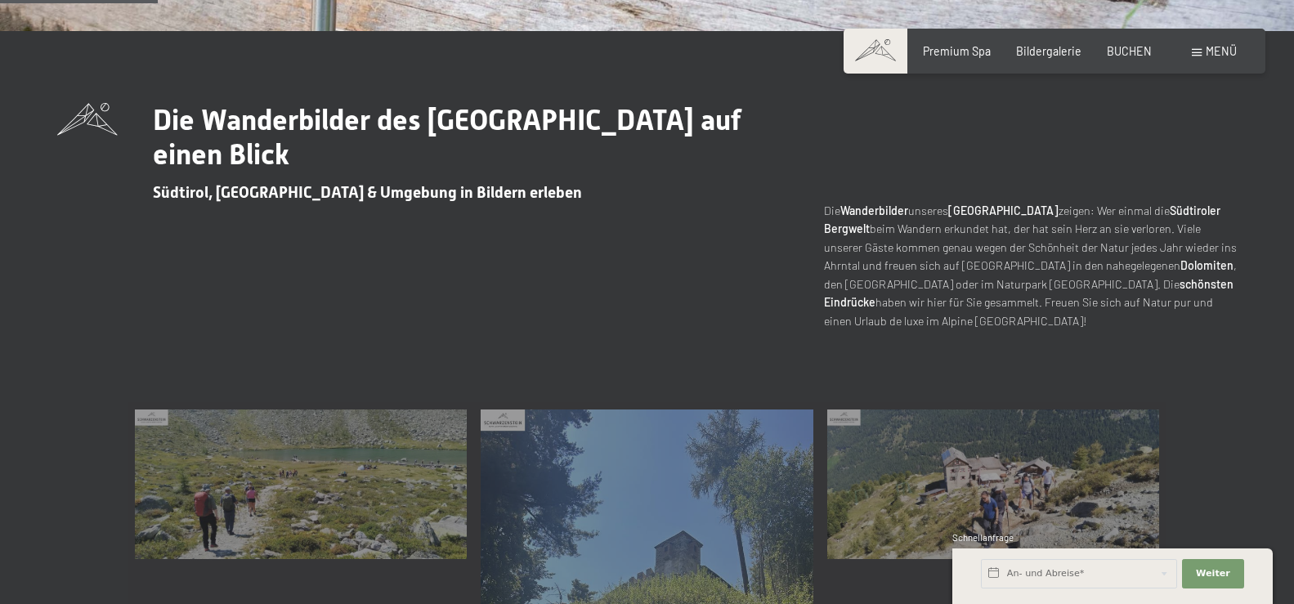
scroll to position [917, 0]
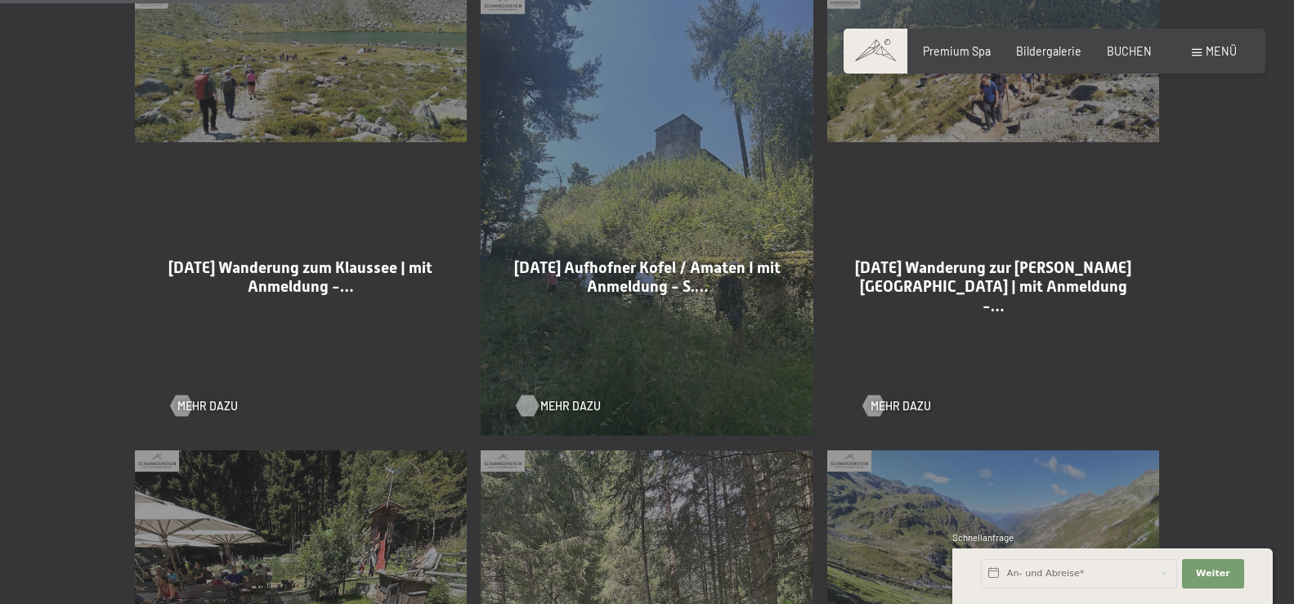
click at [555, 404] on span "Mehr dazu" at bounding box center [570, 406] width 60 height 16
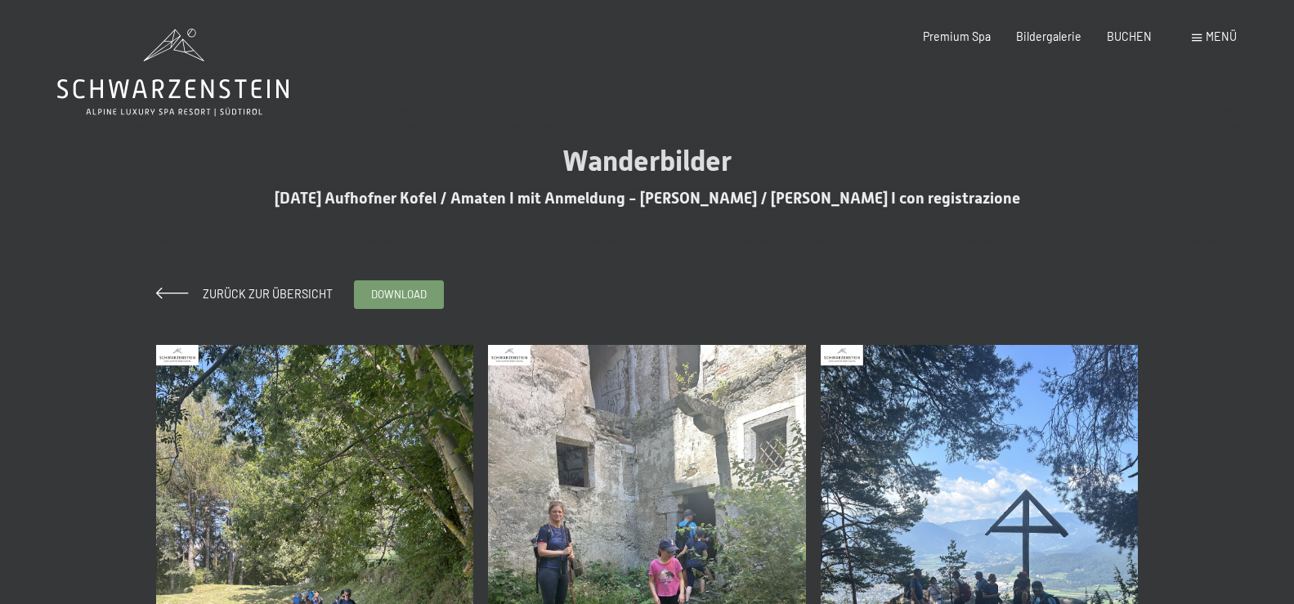
click at [359, 416] on img at bounding box center [315, 556] width 318 height 423
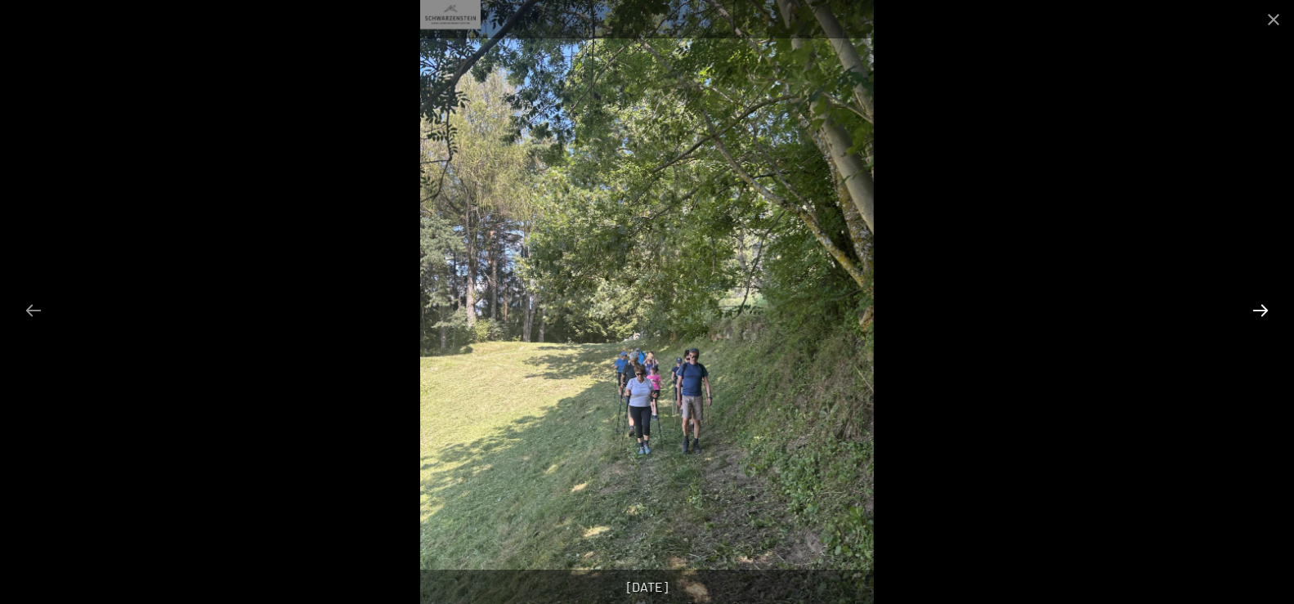
click at [1262, 306] on button "Next slide" at bounding box center [1260, 310] width 34 height 32
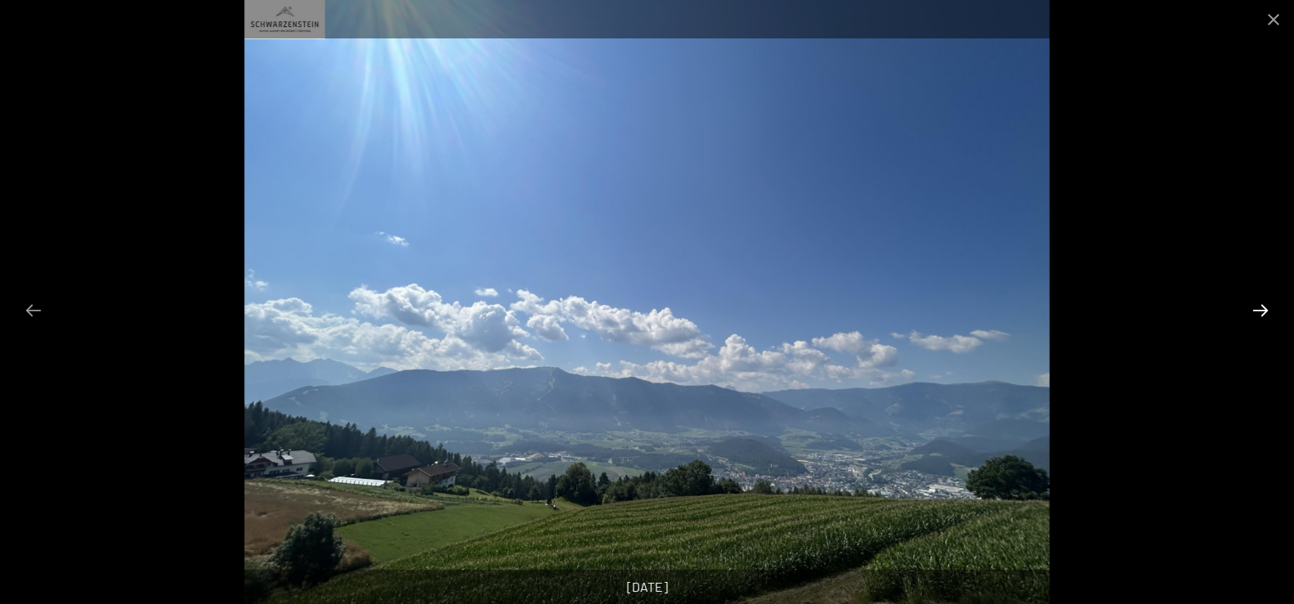
click at [1261, 305] on button "Next slide" at bounding box center [1260, 310] width 34 height 32
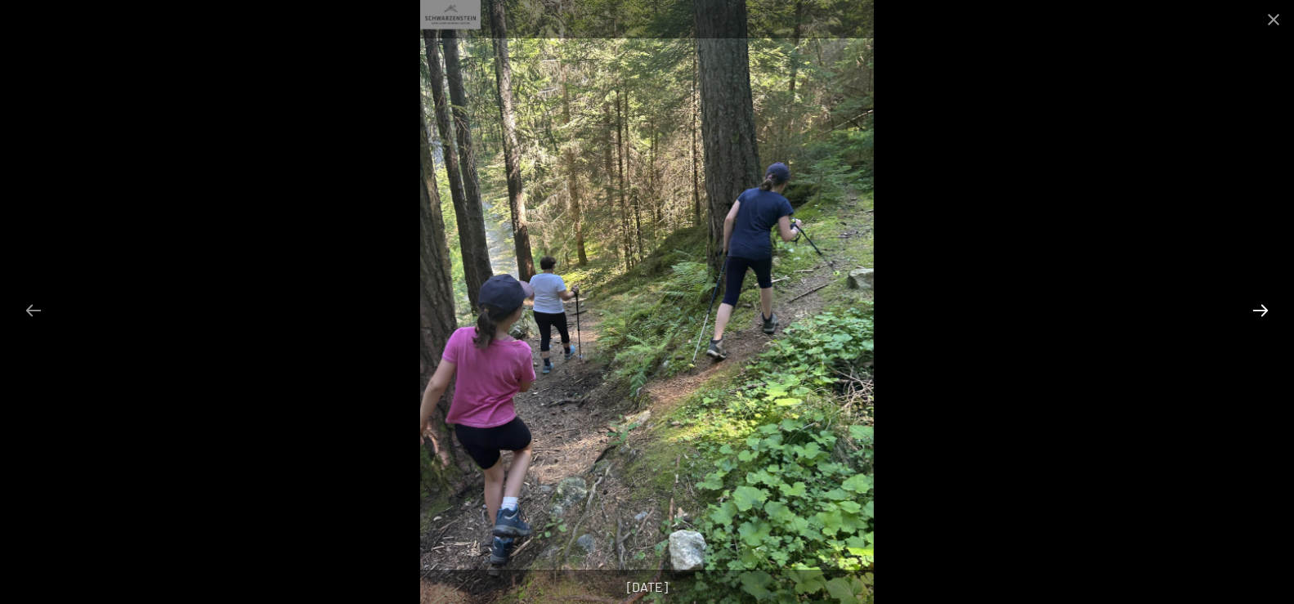
click at [1261, 305] on button "Next slide" at bounding box center [1260, 310] width 34 height 32
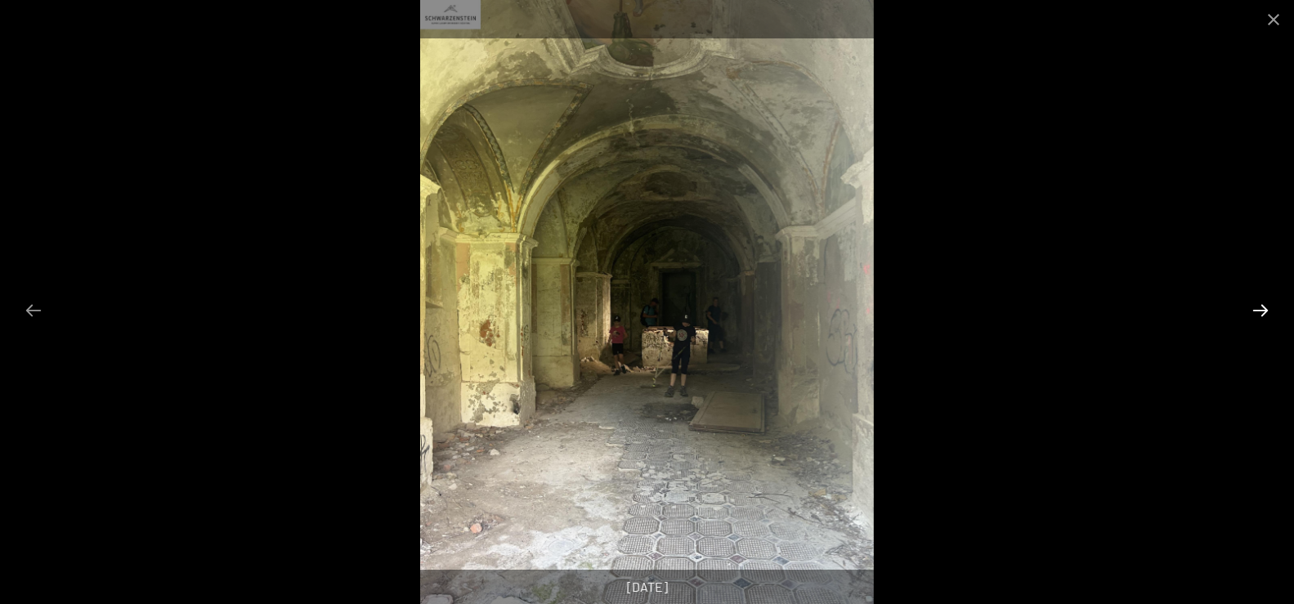
click at [1261, 305] on button "Next slide" at bounding box center [1260, 310] width 34 height 32
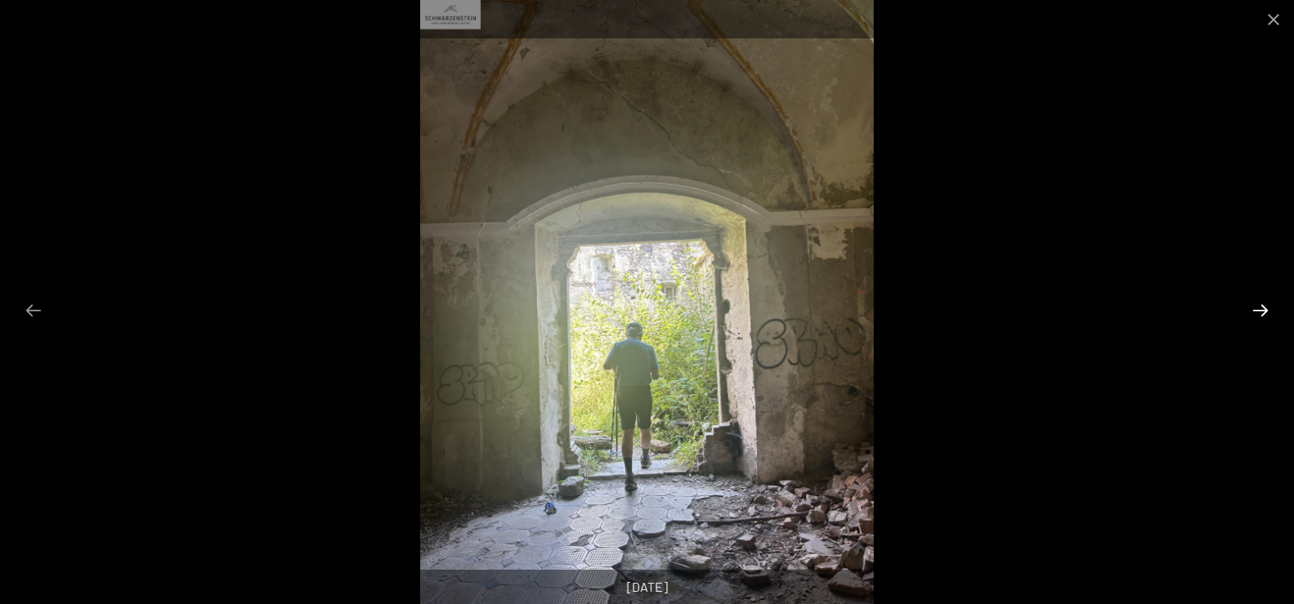
click at [1261, 305] on button "Next slide" at bounding box center [1260, 310] width 34 height 32
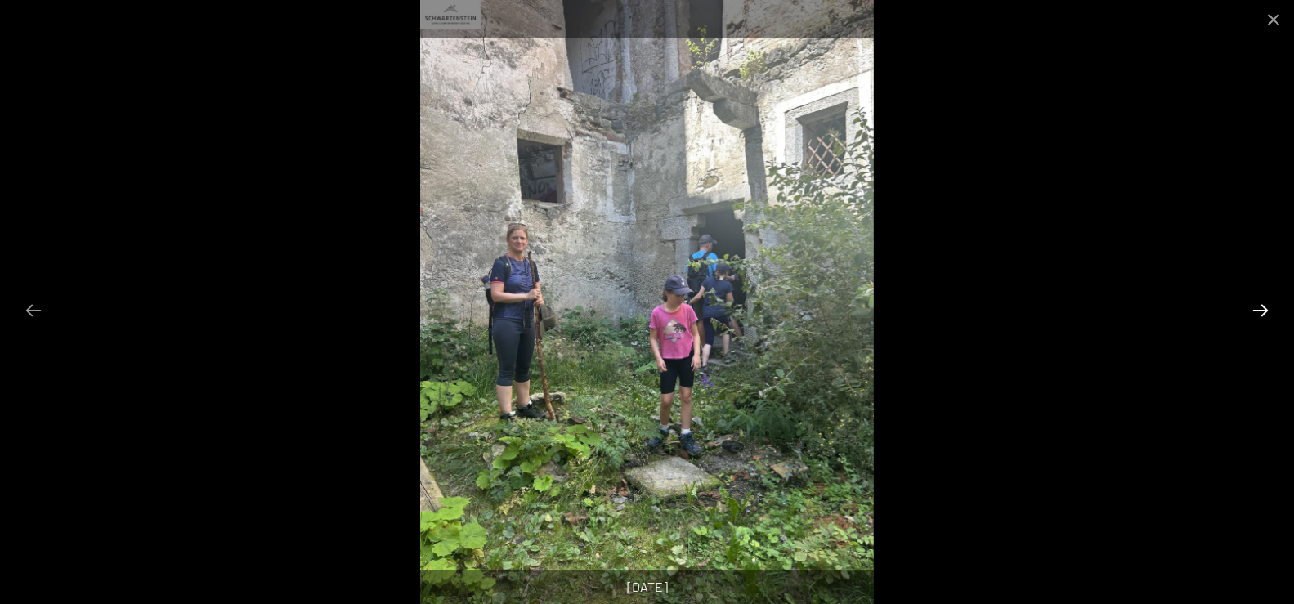
click at [1261, 305] on button "Next slide" at bounding box center [1260, 310] width 34 height 32
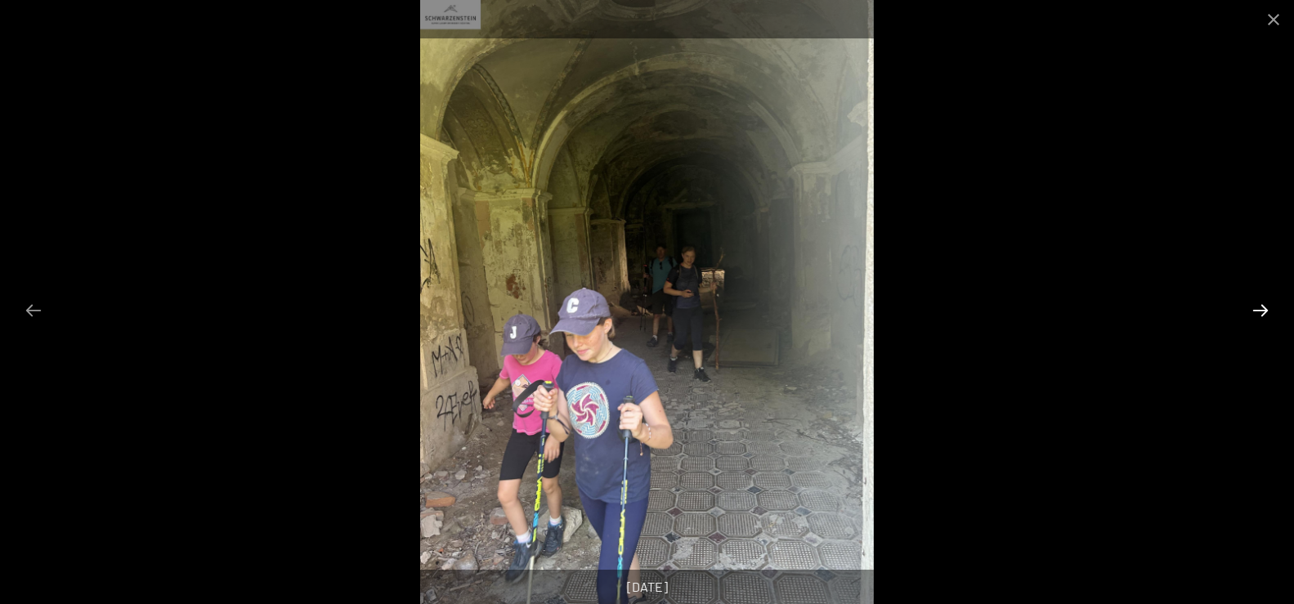
click at [1261, 305] on button "Next slide" at bounding box center [1260, 310] width 34 height 32
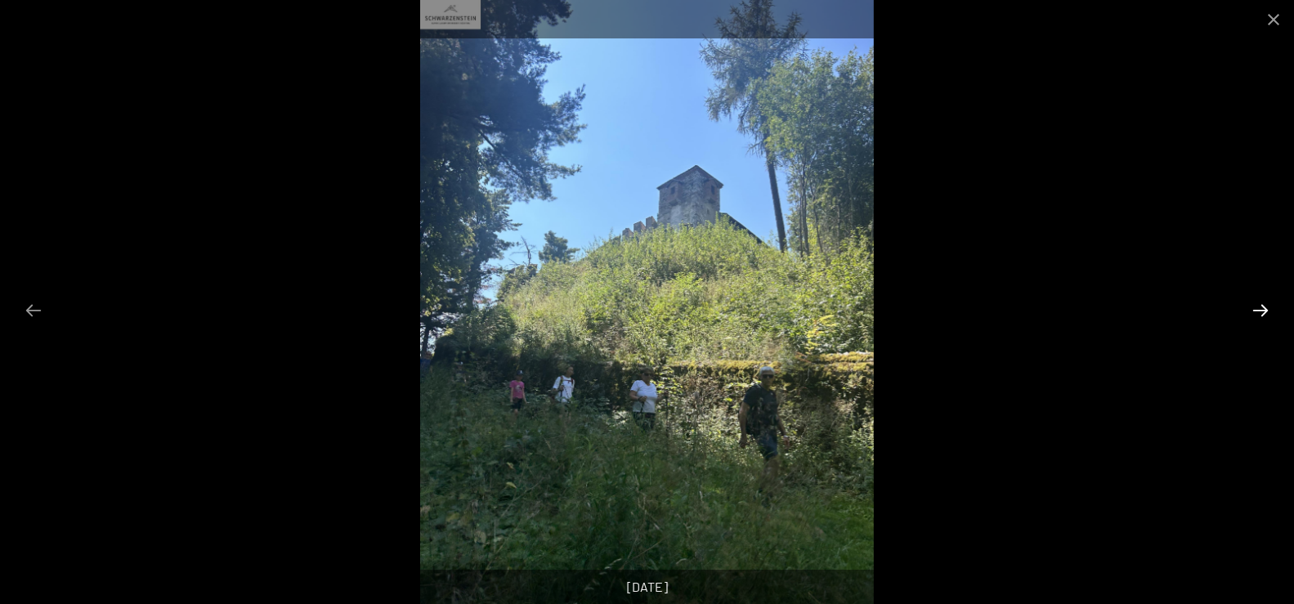
click at [1261, 305] on button "Next slide" at bounding box center [1260, 310] width 34 height 32
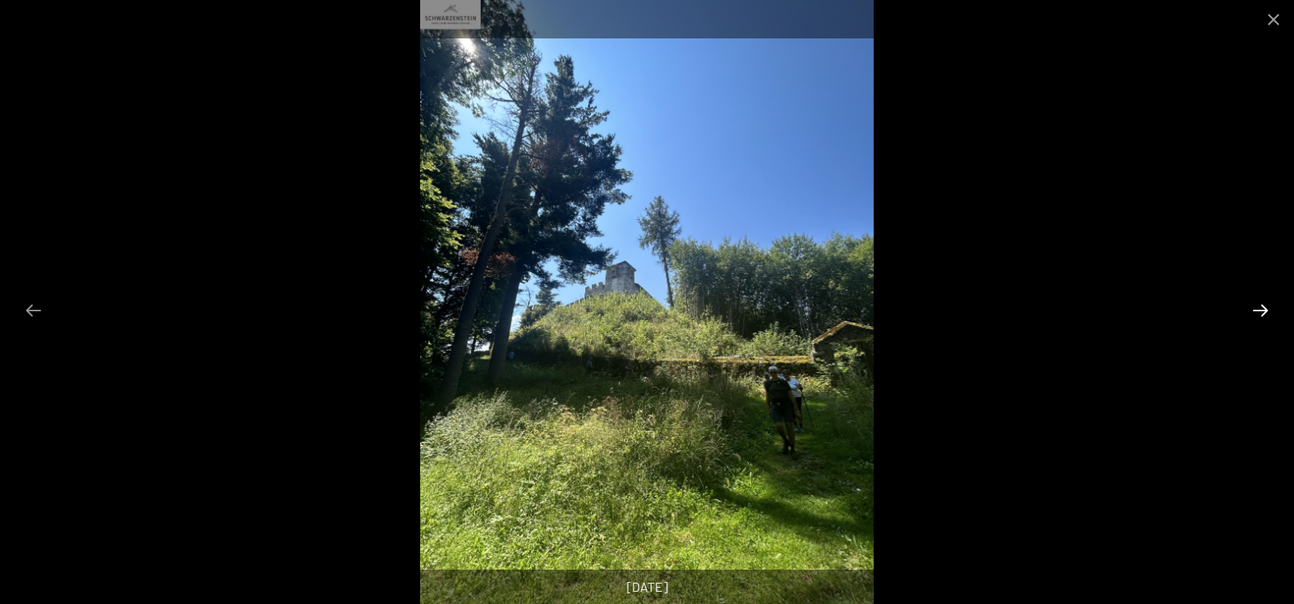
click at [1261, 305] on button "Next slide" at bounding box center [1260, 310] width 34 height 32
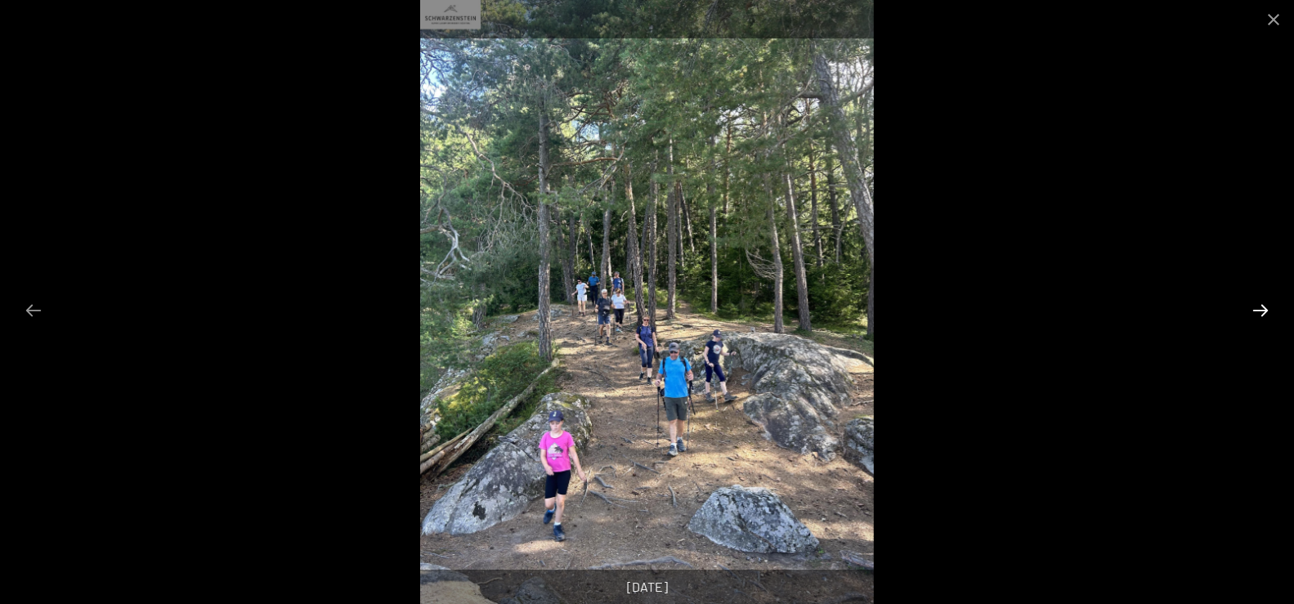
click at [1261, 305] on button "Next slide" at bounding box center [1260, 310] width 34 height 32
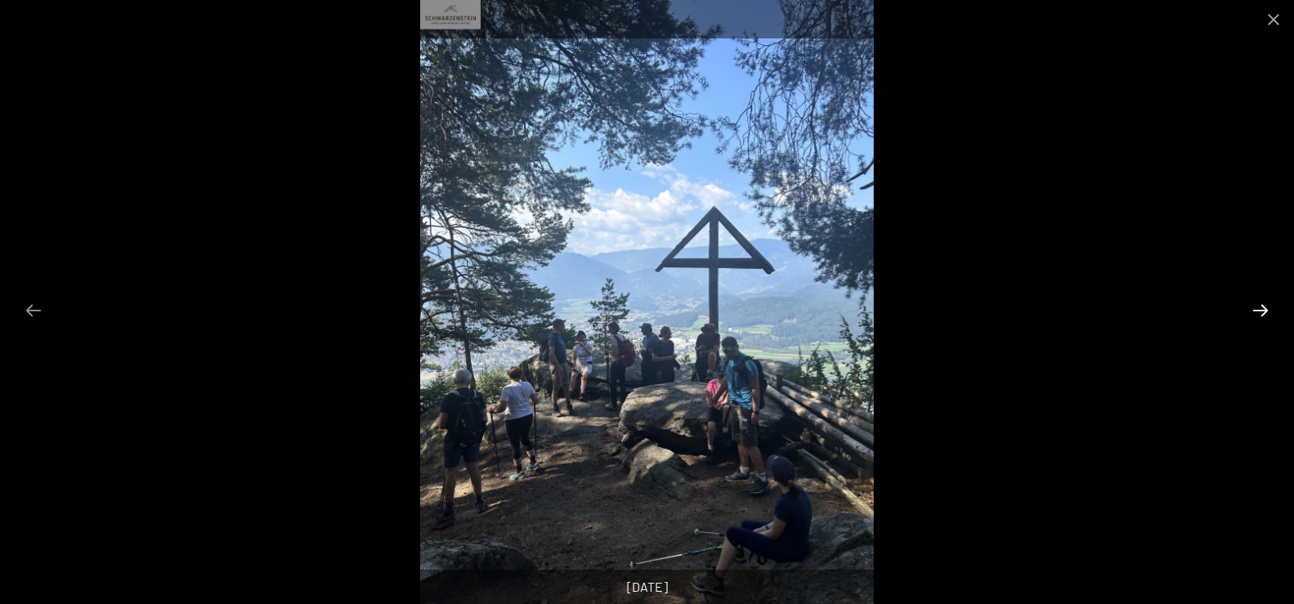
click at [1261, 305] on button "Next slide" at bounding box center [1260, 310] width 34 height 32
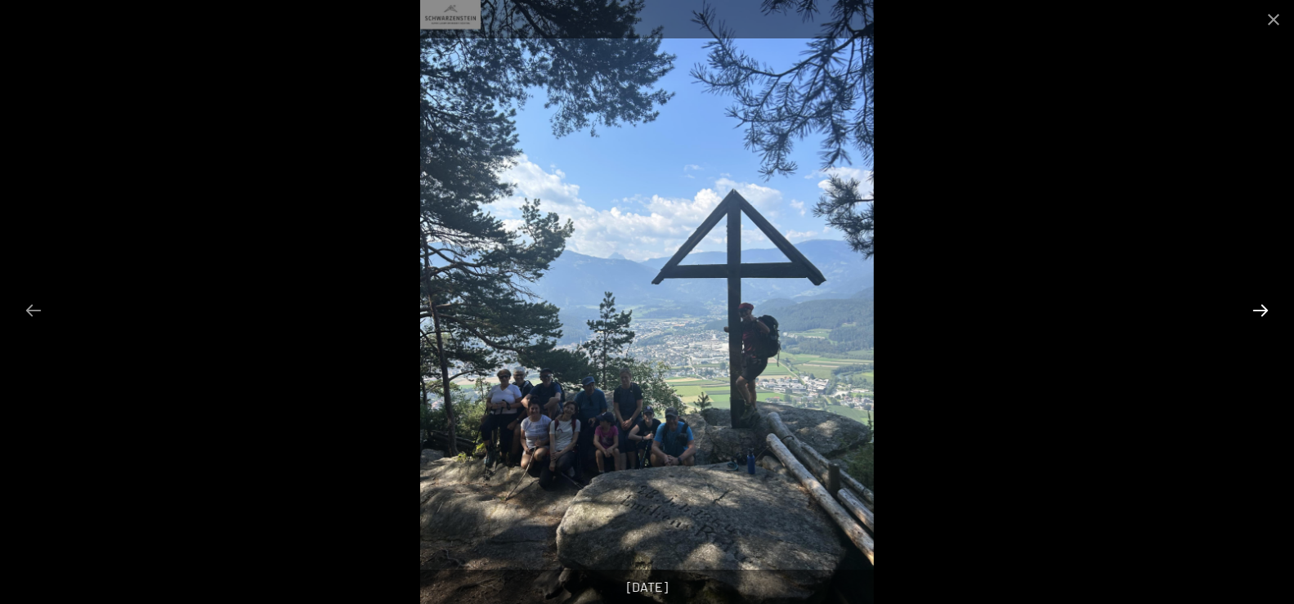
click at [1261, 305] on button "Next slide" at bounding box center [1260, 310] width 34 height 32
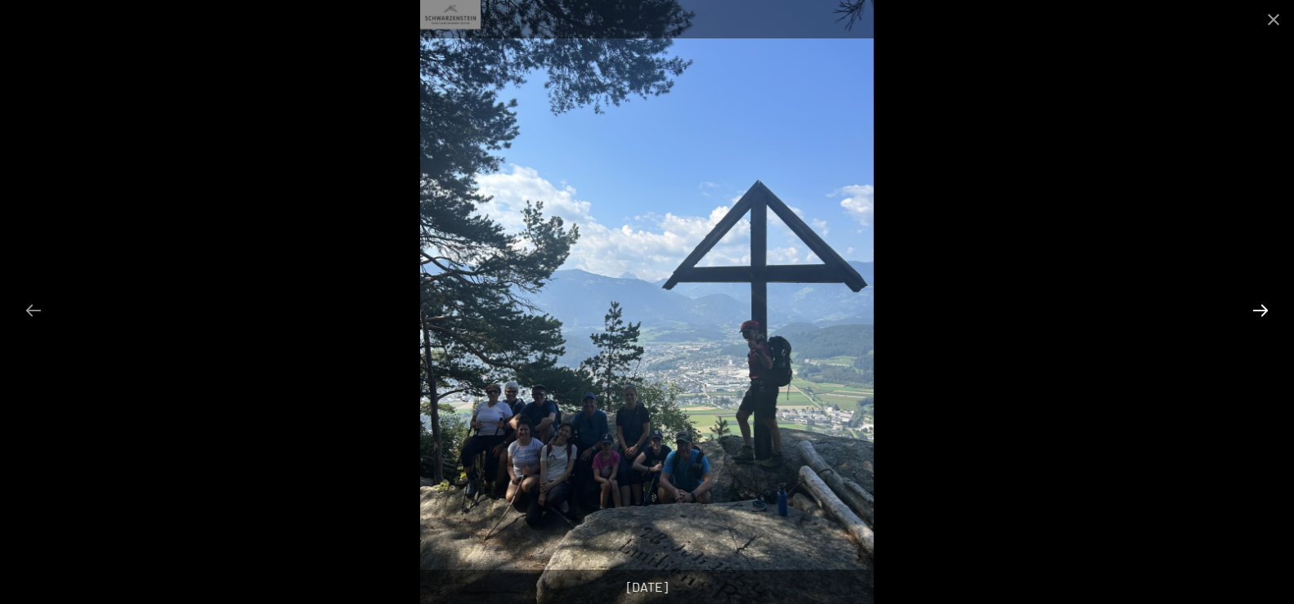
click at [1261, 305] on button "Next slide" at bounding box center [1260, 310] width 34 height 32
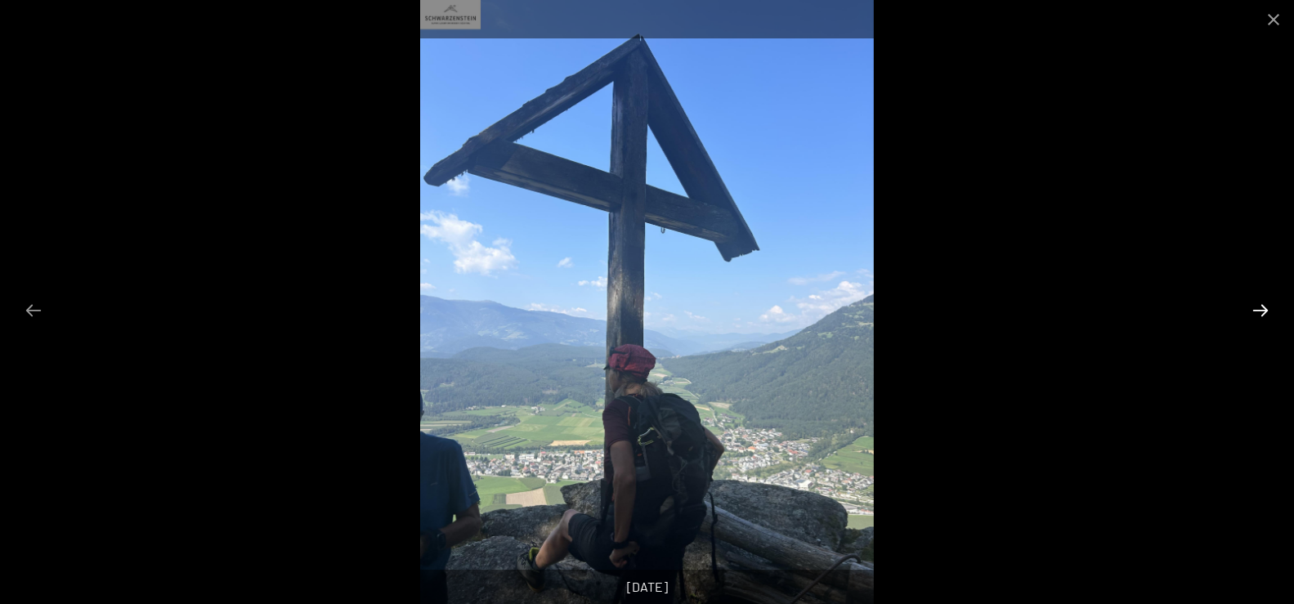
click at [1261, 305] on button "Next slide" at bounding box center [1260, 310] width 34 height 32
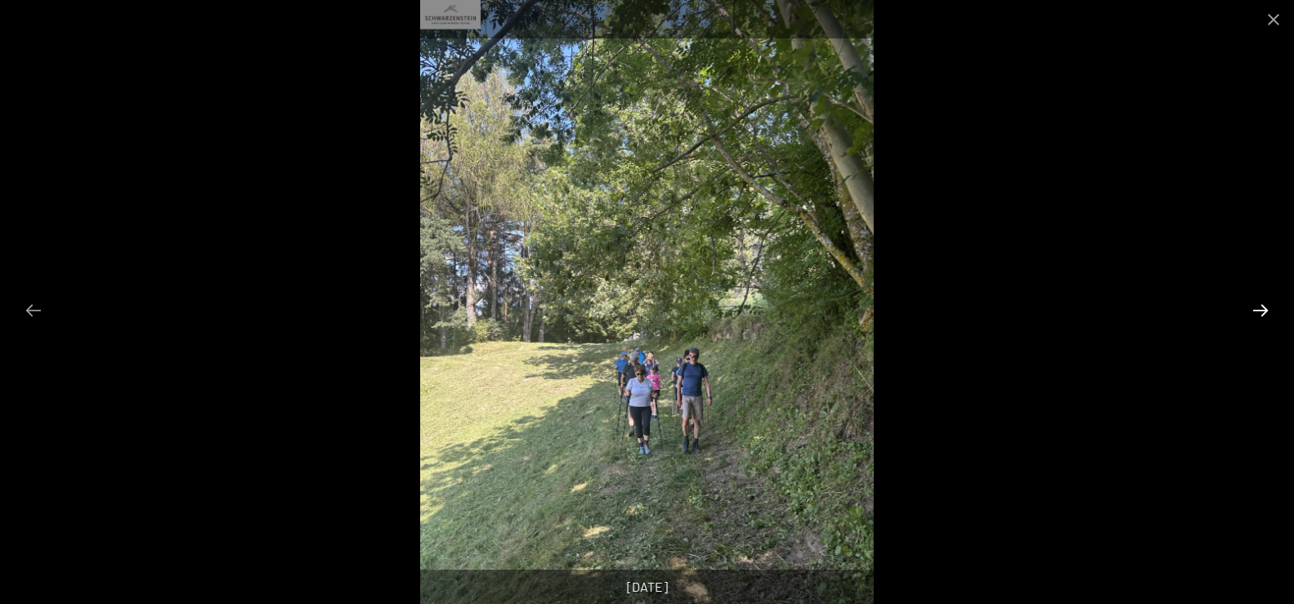
click at [1261, 305] on button "Next slide" at bounding box center [1260, 310] width 34 height 32
